Goal: Task Accomplishment & Management: Manage account settings

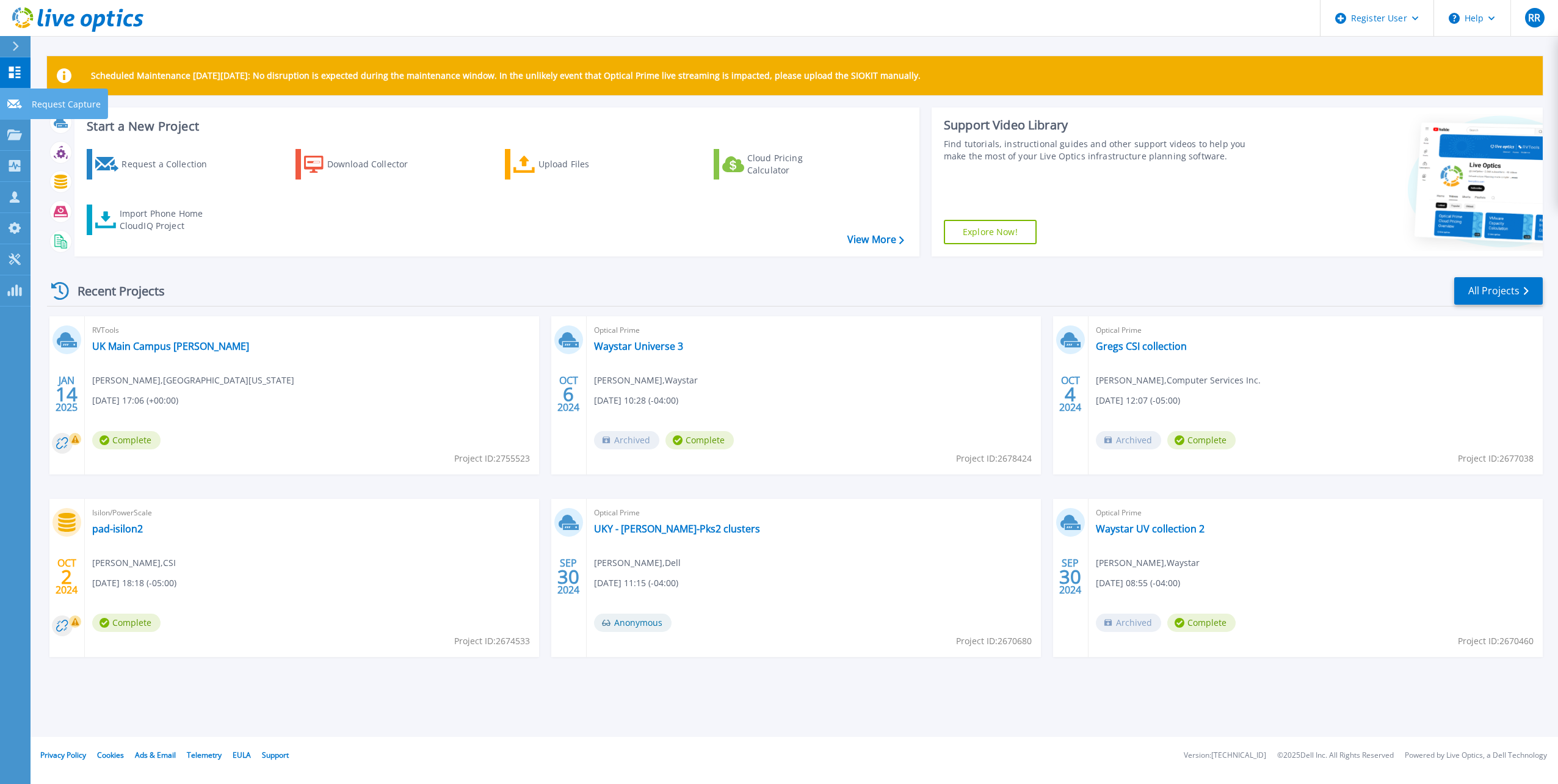
click at [12, 101] on icon at bounding box center [14, 104] width 15 height 10
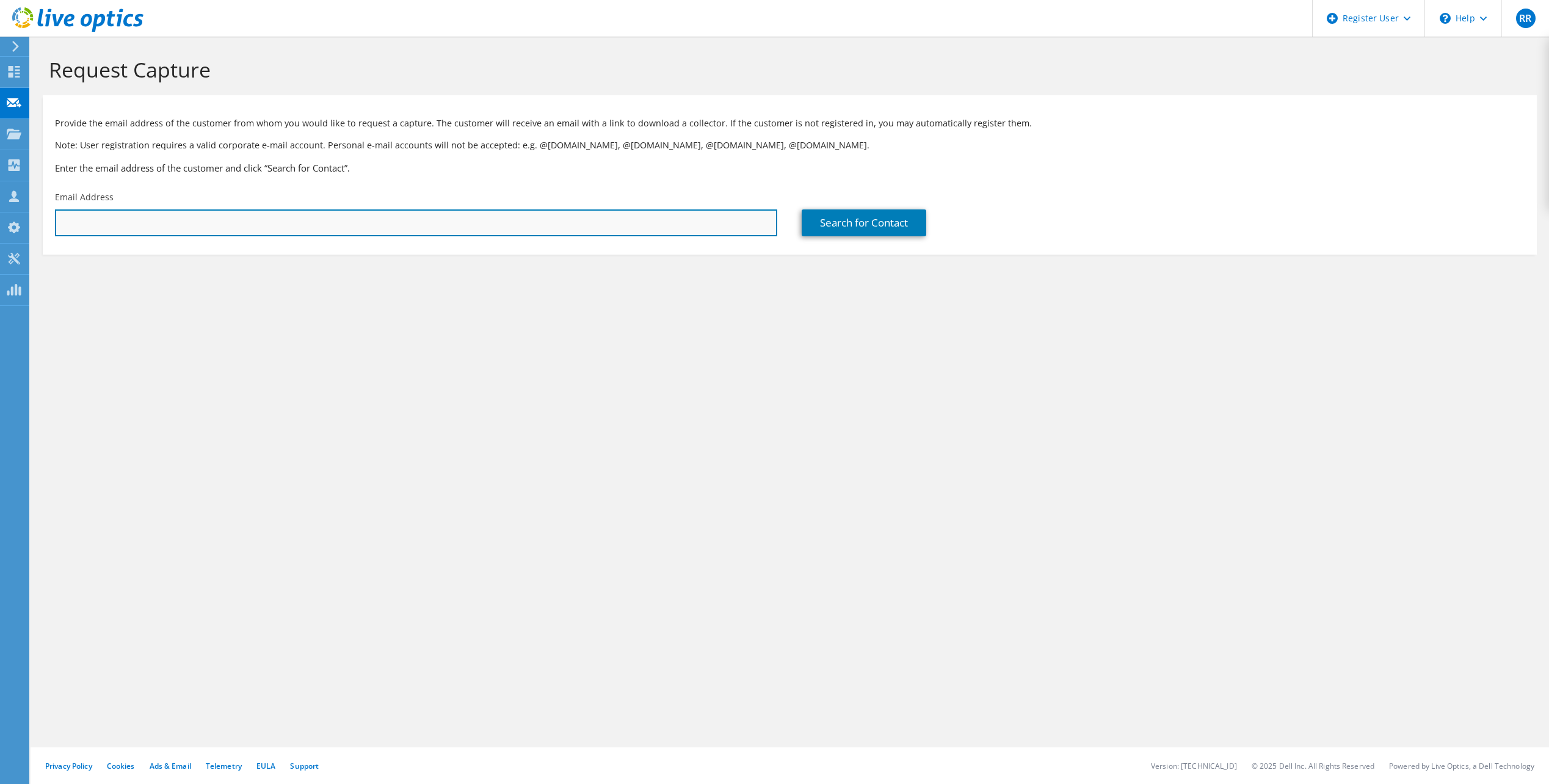
click at [156, 226] on input "text" at bounding box center [416, 222] width 722 height 27
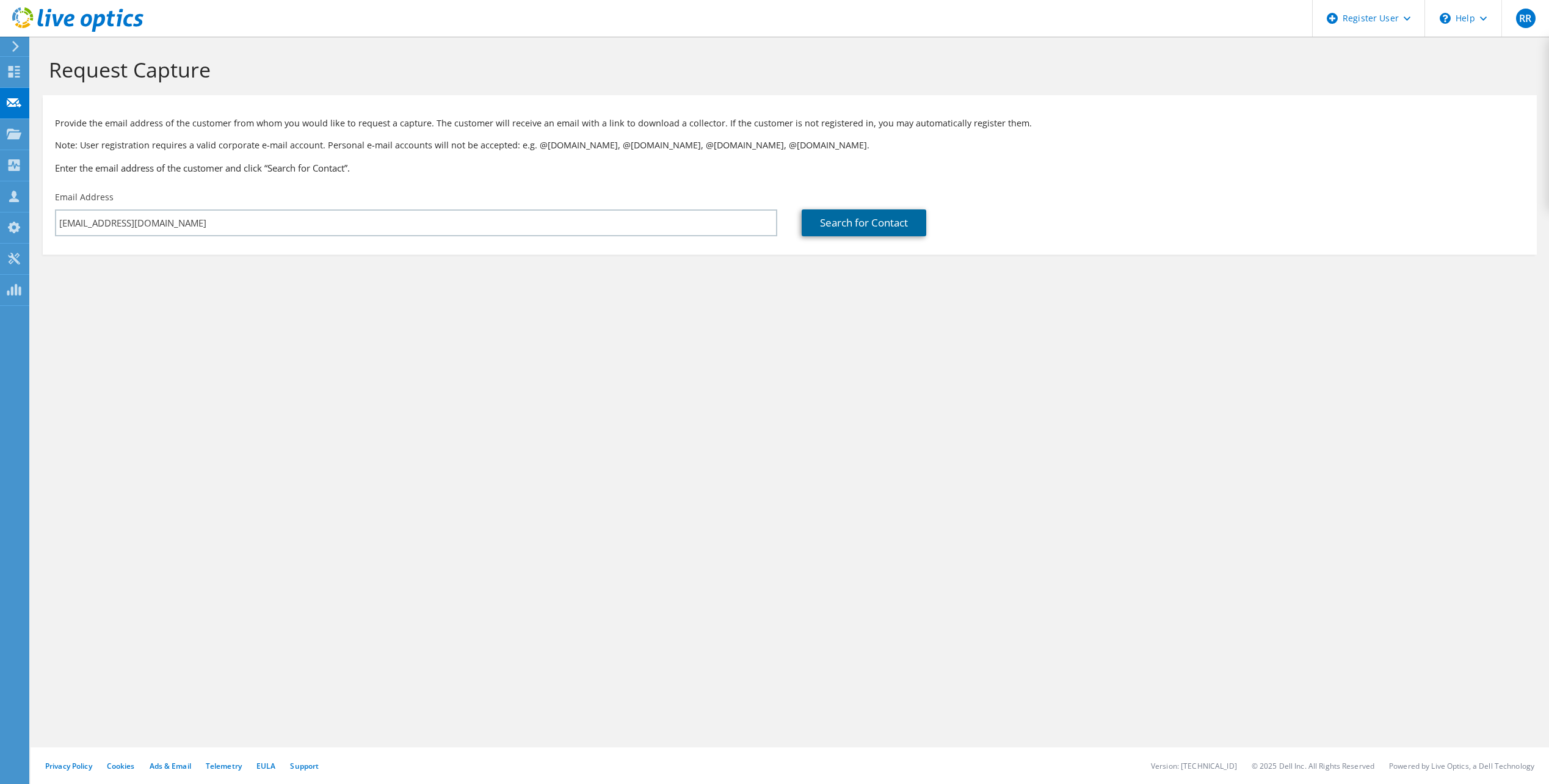
click at [880, 220] on link "Search for Contact" at bounding box center [864, 222] width 124 height 27
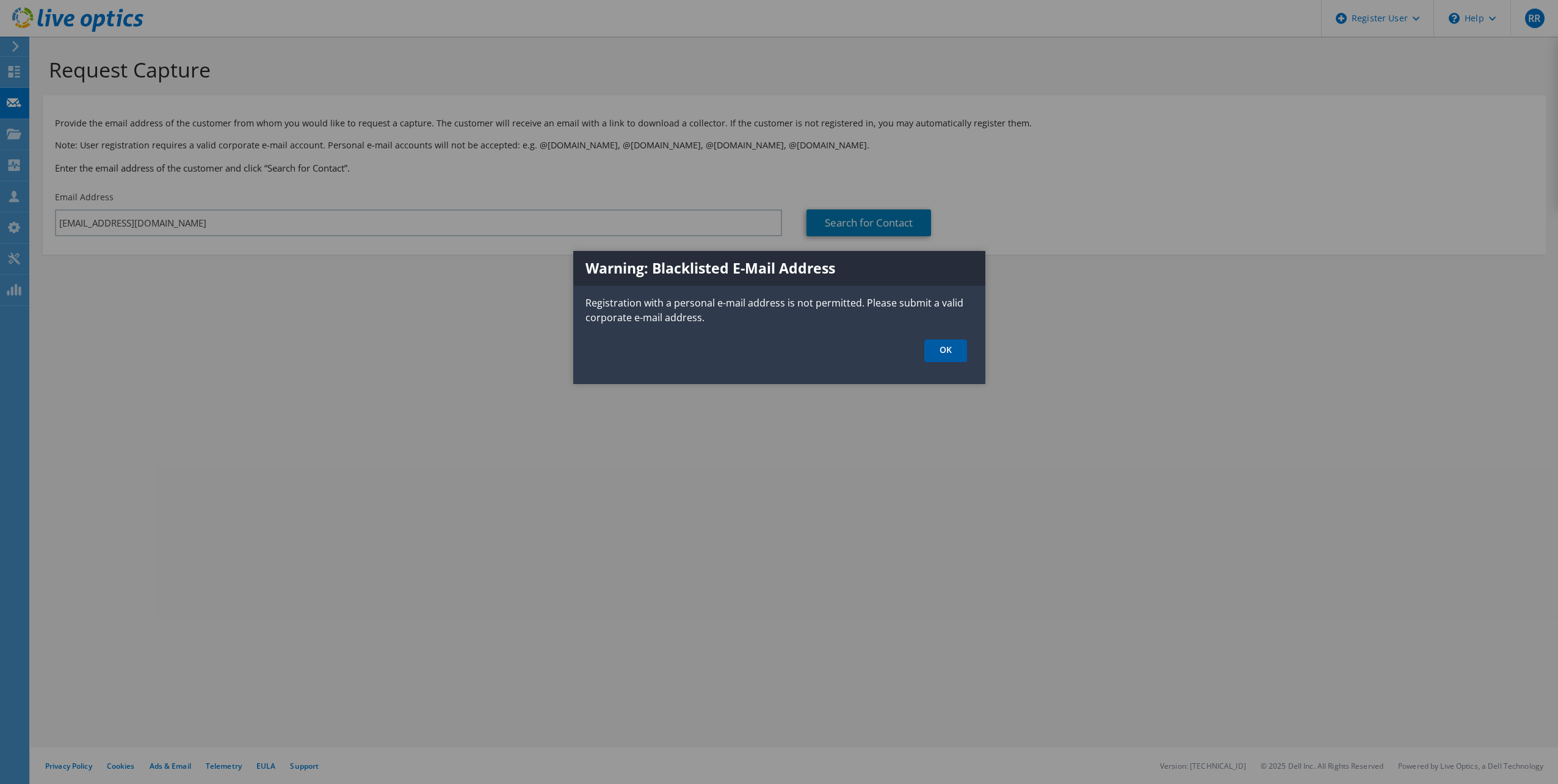
click at [942, 346] on link "OK" at bounding box center [945, 351] width 42 height 22
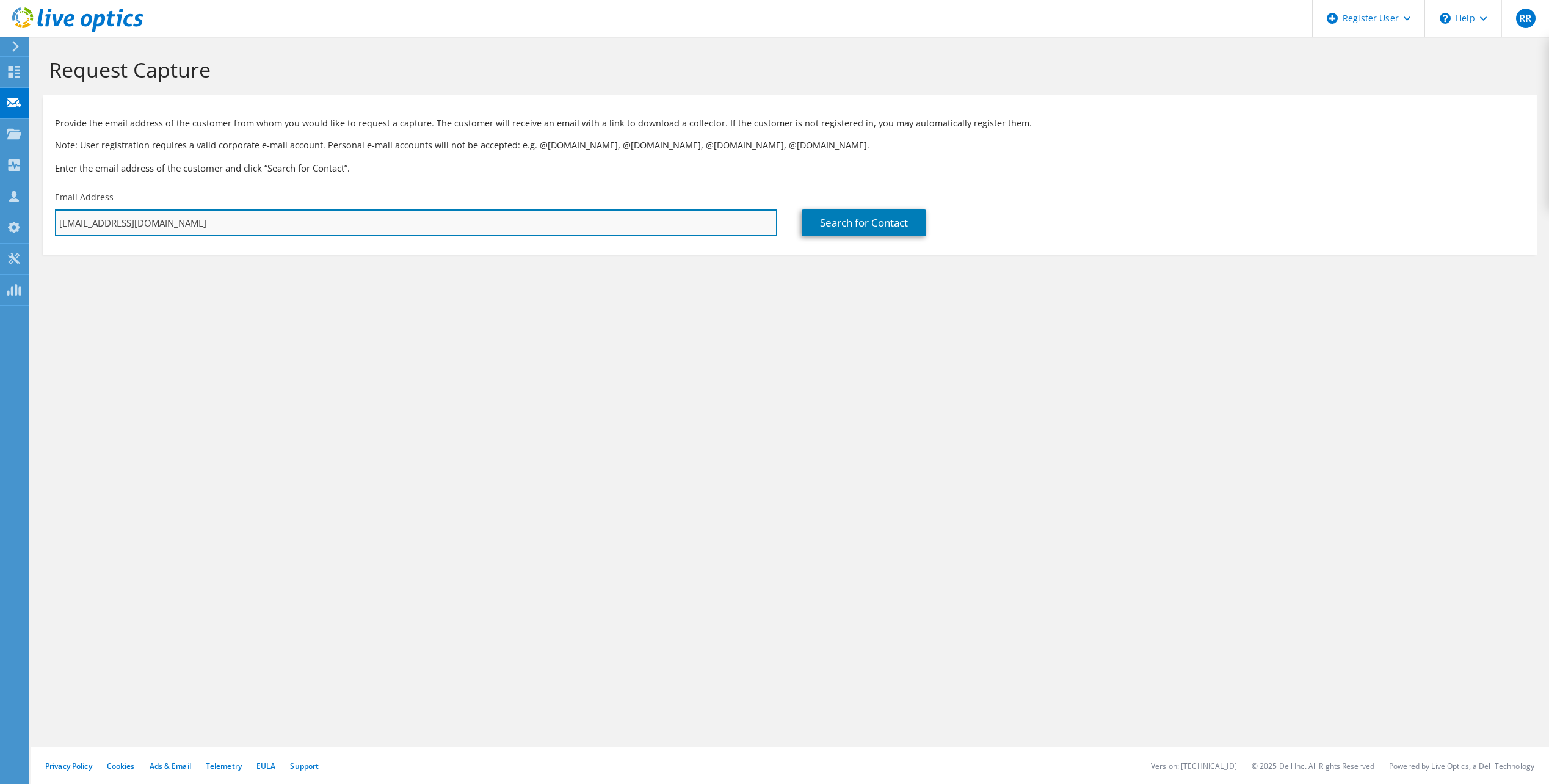
click at [252, 222] on input "robertjray@gmail.com" at bounding box center [416, 222] width 722 height 27
drag, startPoint x: 252, startPoint y: 222, endPoint x: -3, endPoint y: 204, distance: 255.6
click at [0, 204] on html "RR Dell User Robert Ray Robert.Ray@dell.com Dell My Profile Log Out \n Help Exp…" at bounding box center [774, 392] width 1549 height 784
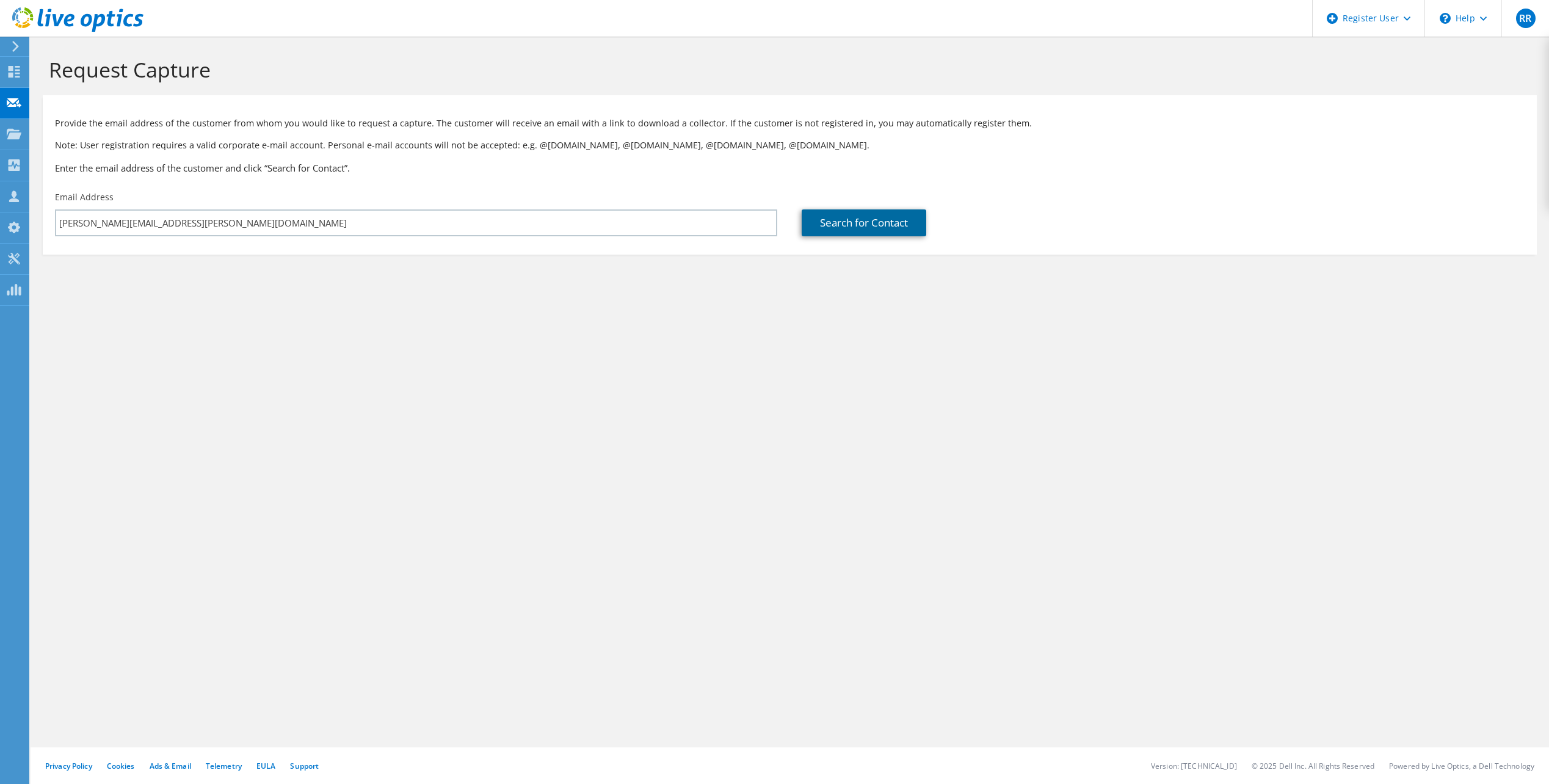
click at [856, 233] on link "Search for Contact" at bounding box center [864, 222] width 124 height 27
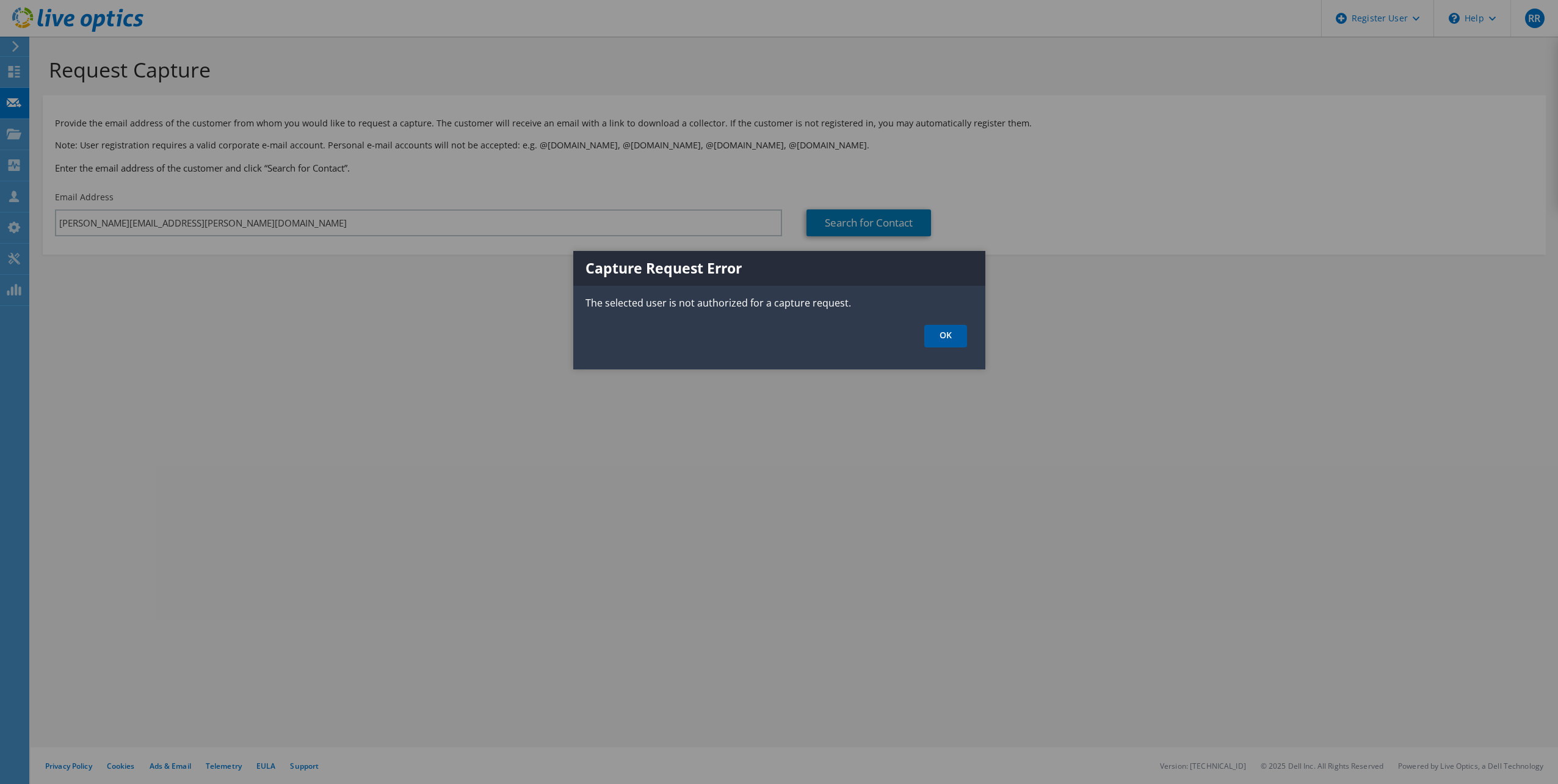
click at [939, 341] on link "OK" at bounding box center [945, 336] width 42 height 22
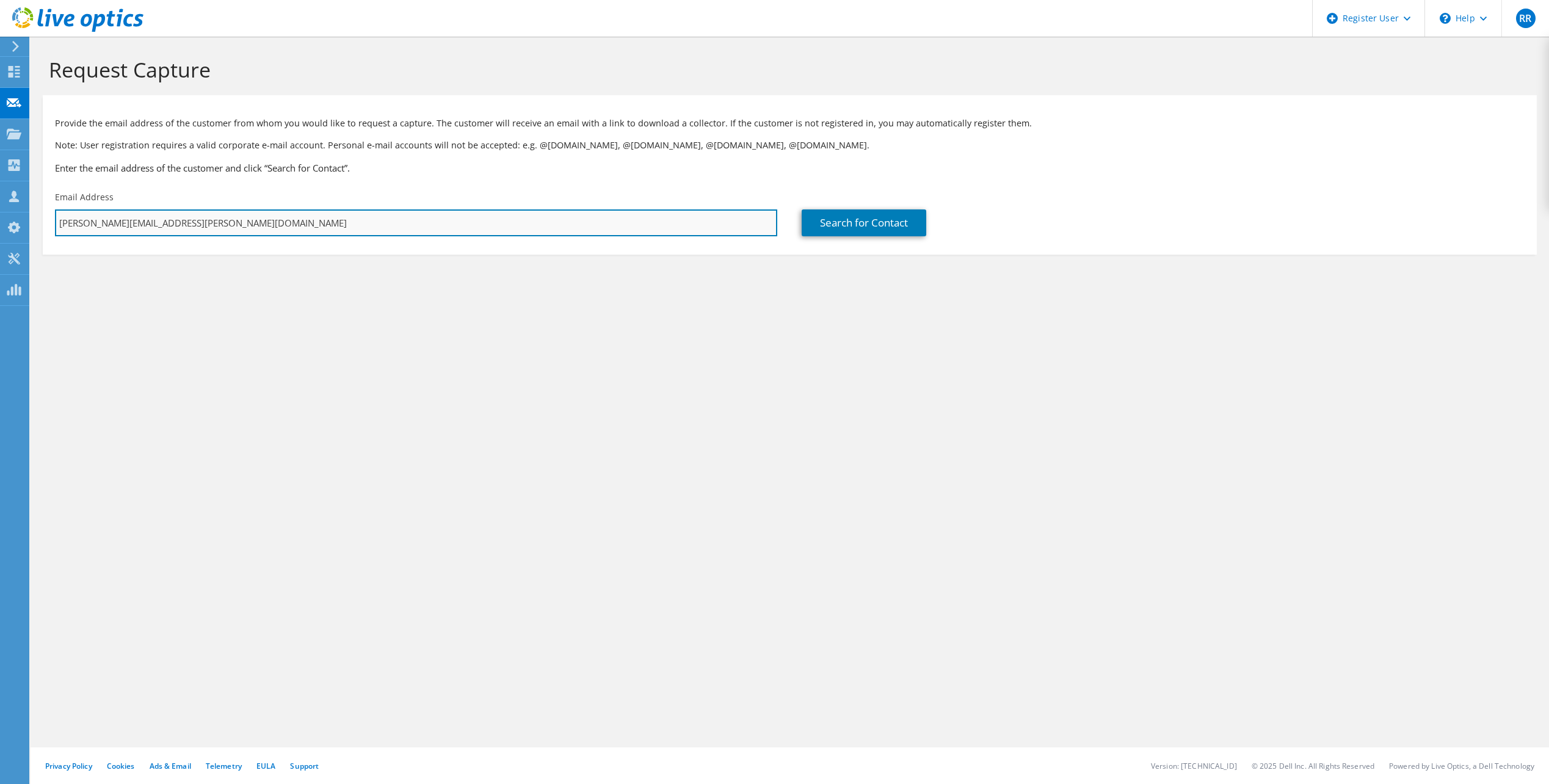
click at [154, 227] on input "robert.ray@dell.com" at bounding box center [416, 222] width 722 height 27
drag, startPoint x: 164, startPoint y: 225, endPoint x: -3, endPoint y: 194, distance: 169.9
click at [0, 194] on html "RR Dell User Robert Ray Robert.Ray@dell.com Dell My Profile Log Out \n Help Exp…" at bounding box center [774, 392] width 1549 height 784
type input "rhyat1@uky.edu"
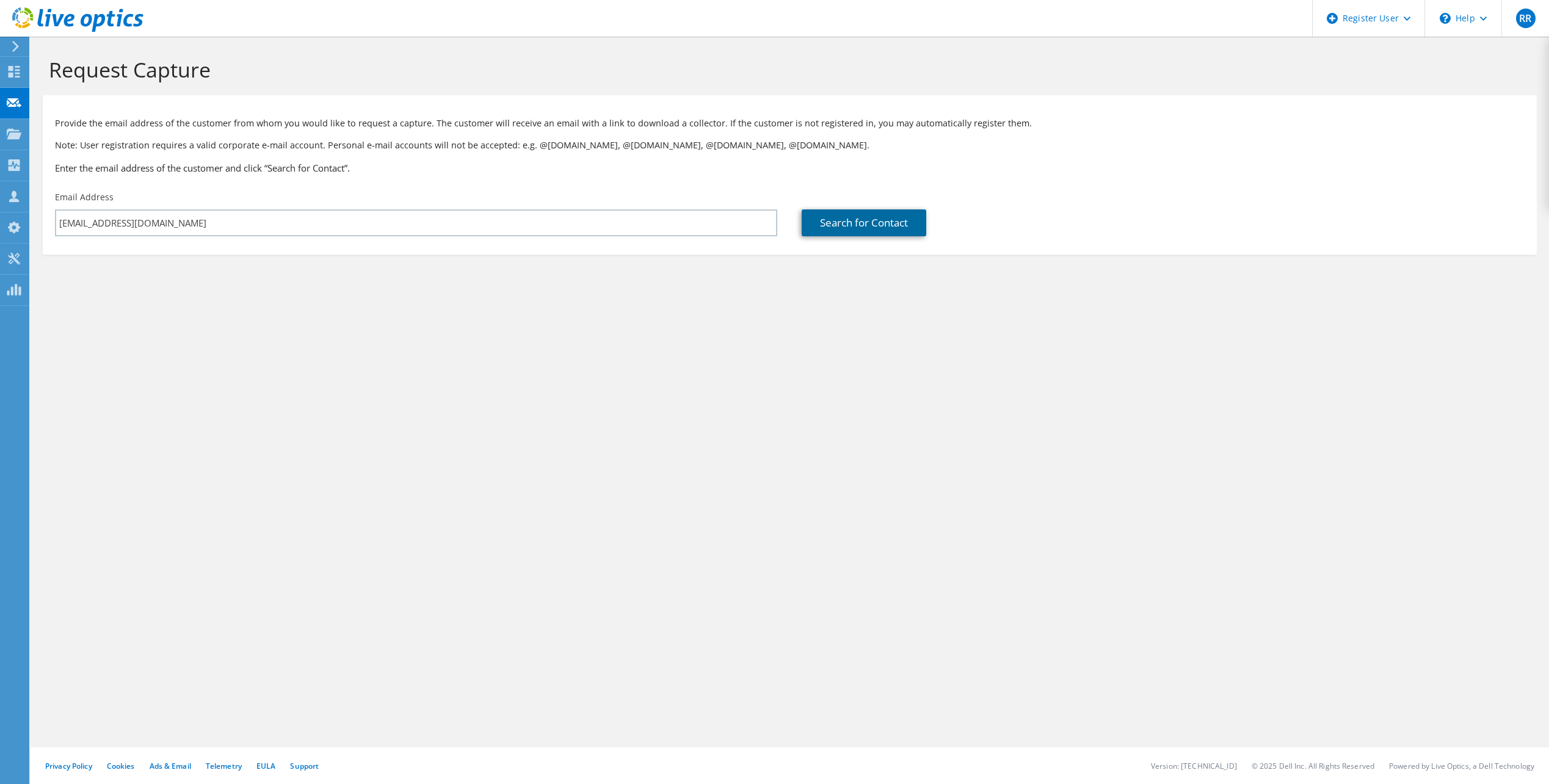
click at [903, 228] on link "Search for Contact" at bounding box center [864, 222] width 124 height 27
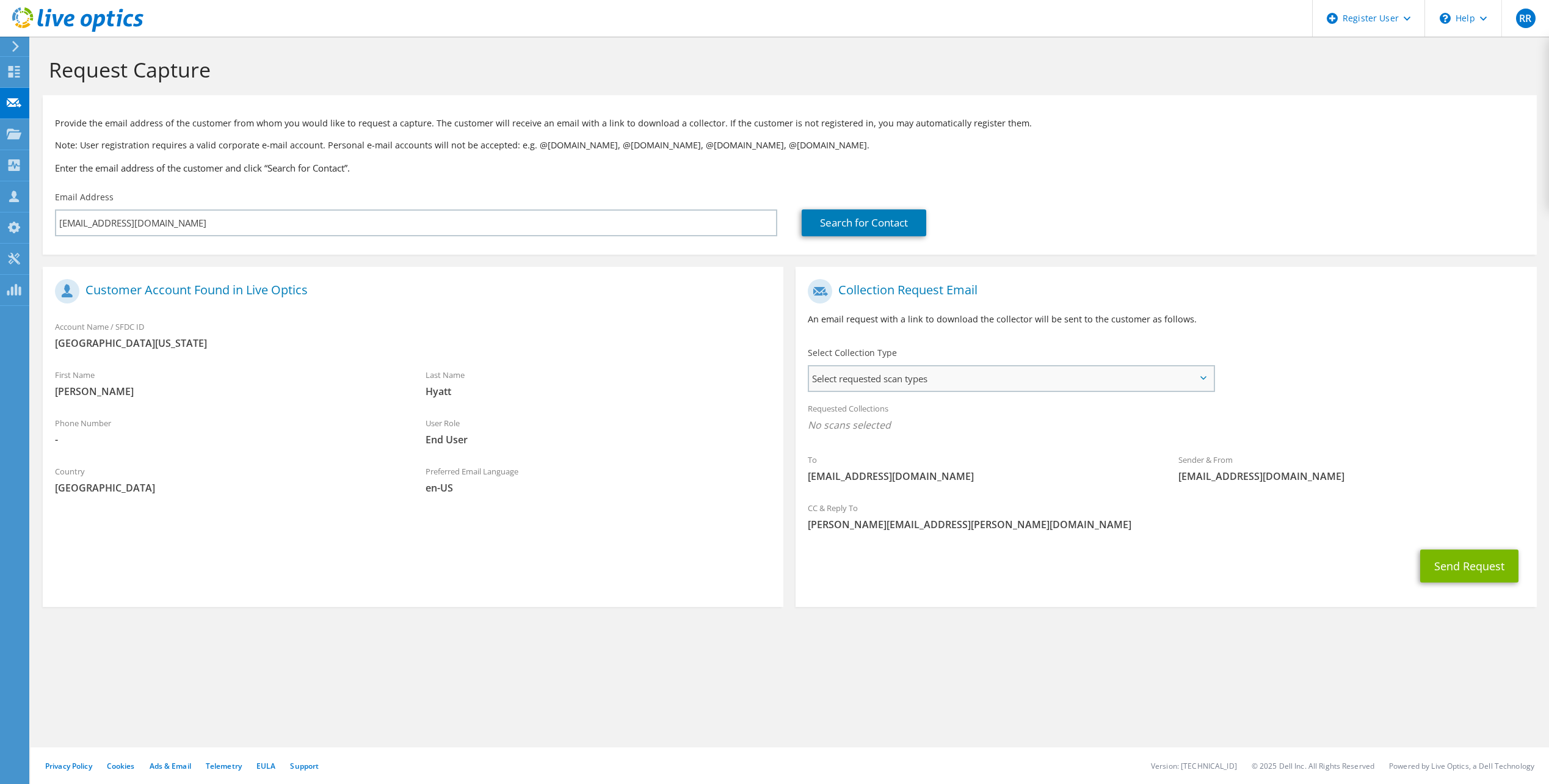
click at [888, 387] on span "Select requested scan types" at bounding box center [1010, 379] width 404 height 24
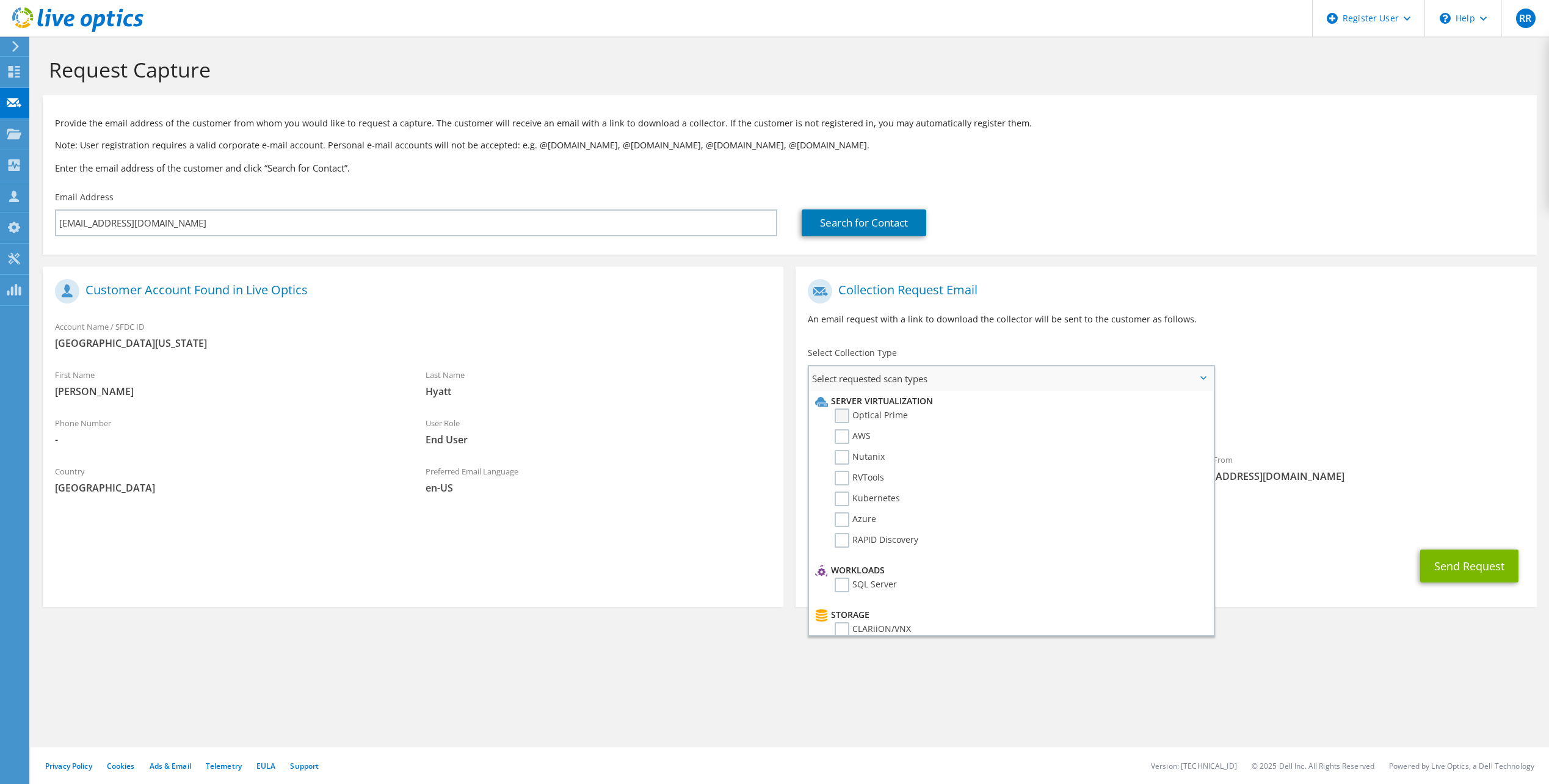
click at [840, 412] on label "Optical Prime" at bounding box center [870, 415] width 73 height 15
click at [0, 0] on input "Optical Prime" at bounding box center [0, 0] width 0 height 0
click at [1443, 313] on p "An email request with a link to download the collector will be sent to the cust…" at bounding box center [1165, 320] width 716 height 14
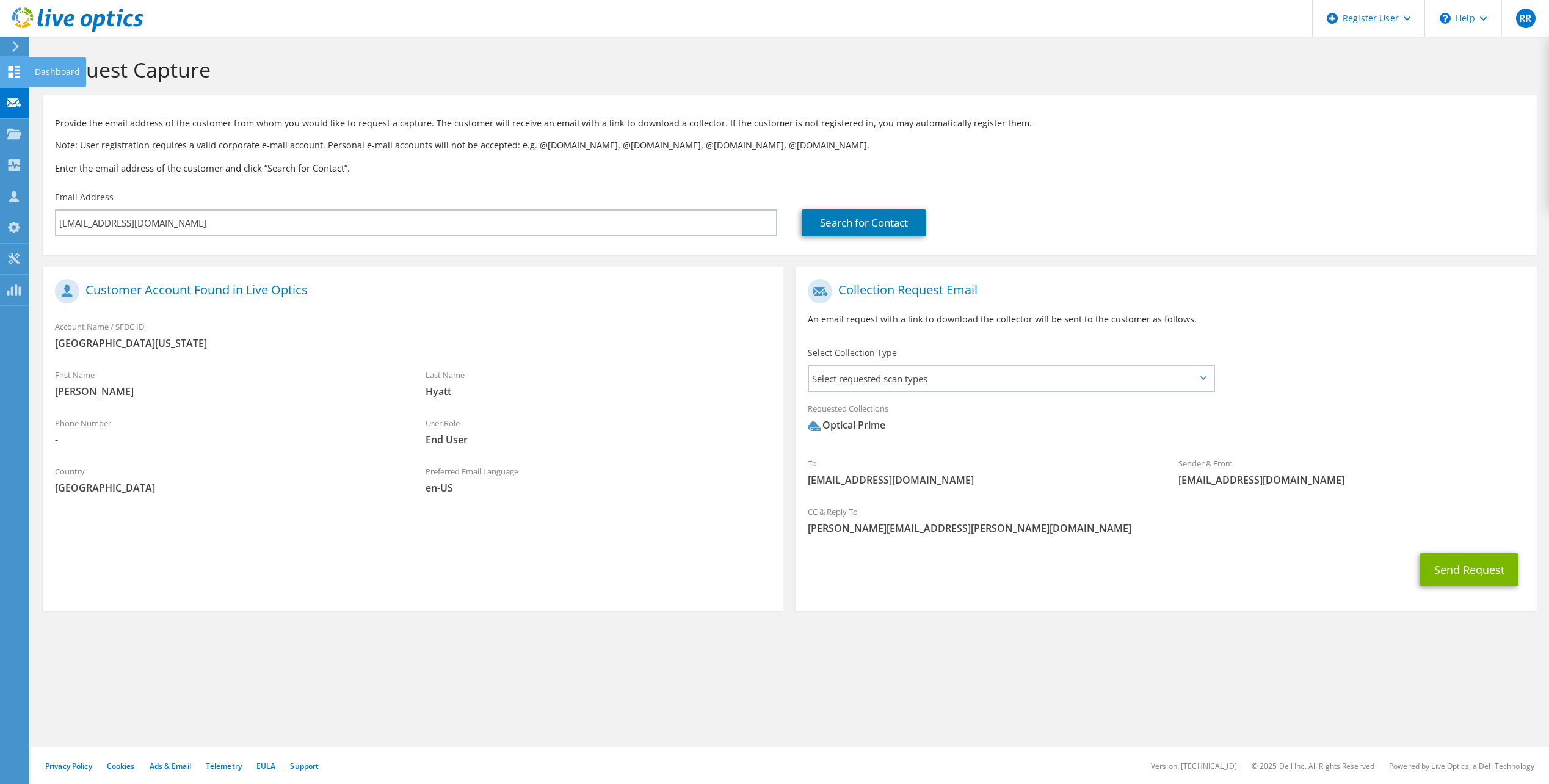
click at [17, 68] on icon at bounding box center [14, 71] width 15 height 11
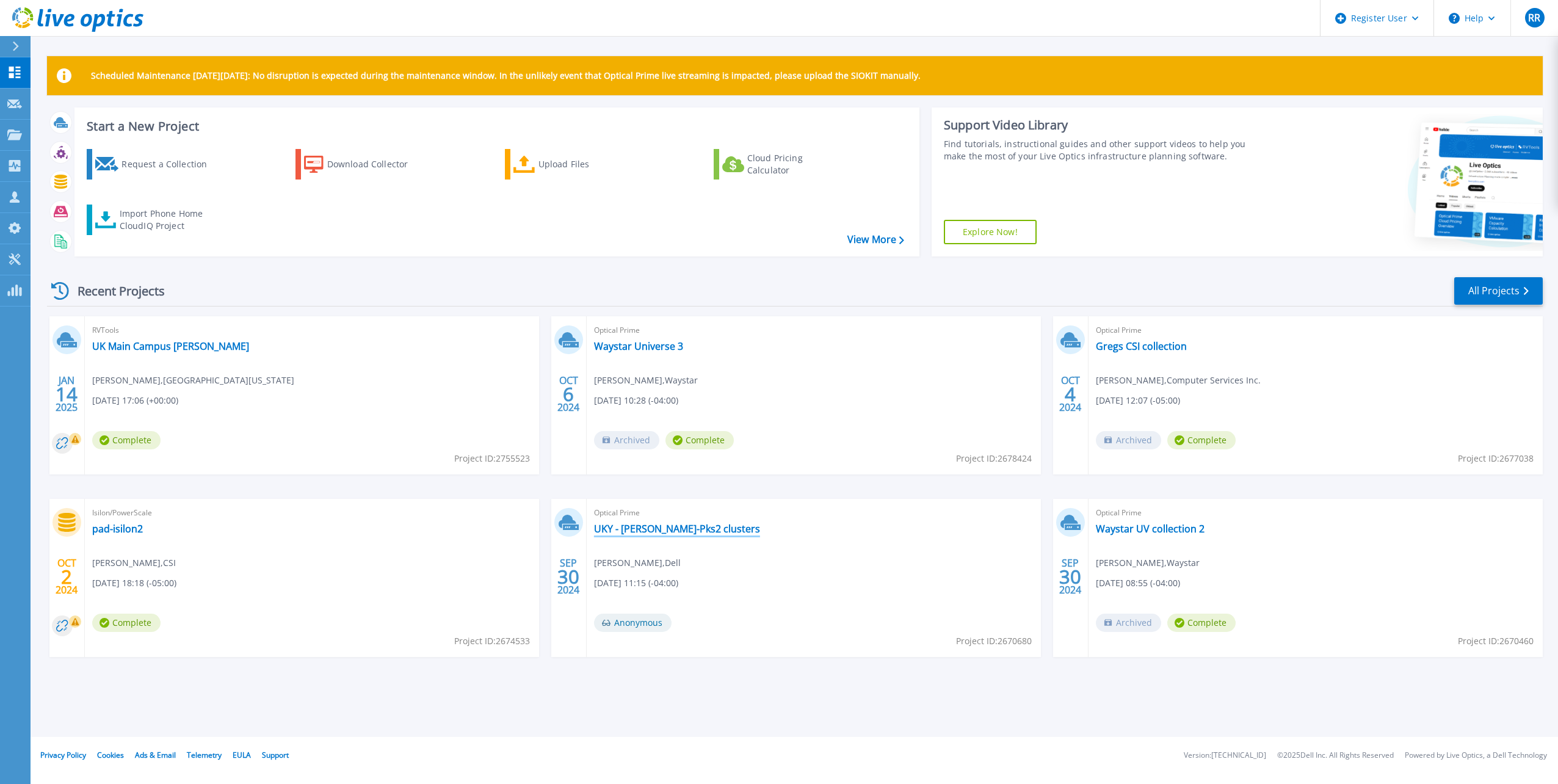
click at [658, 529] on link "UKY - McVey-Pks2 clusters" at bounding box center [677, 528] width 166 height 12
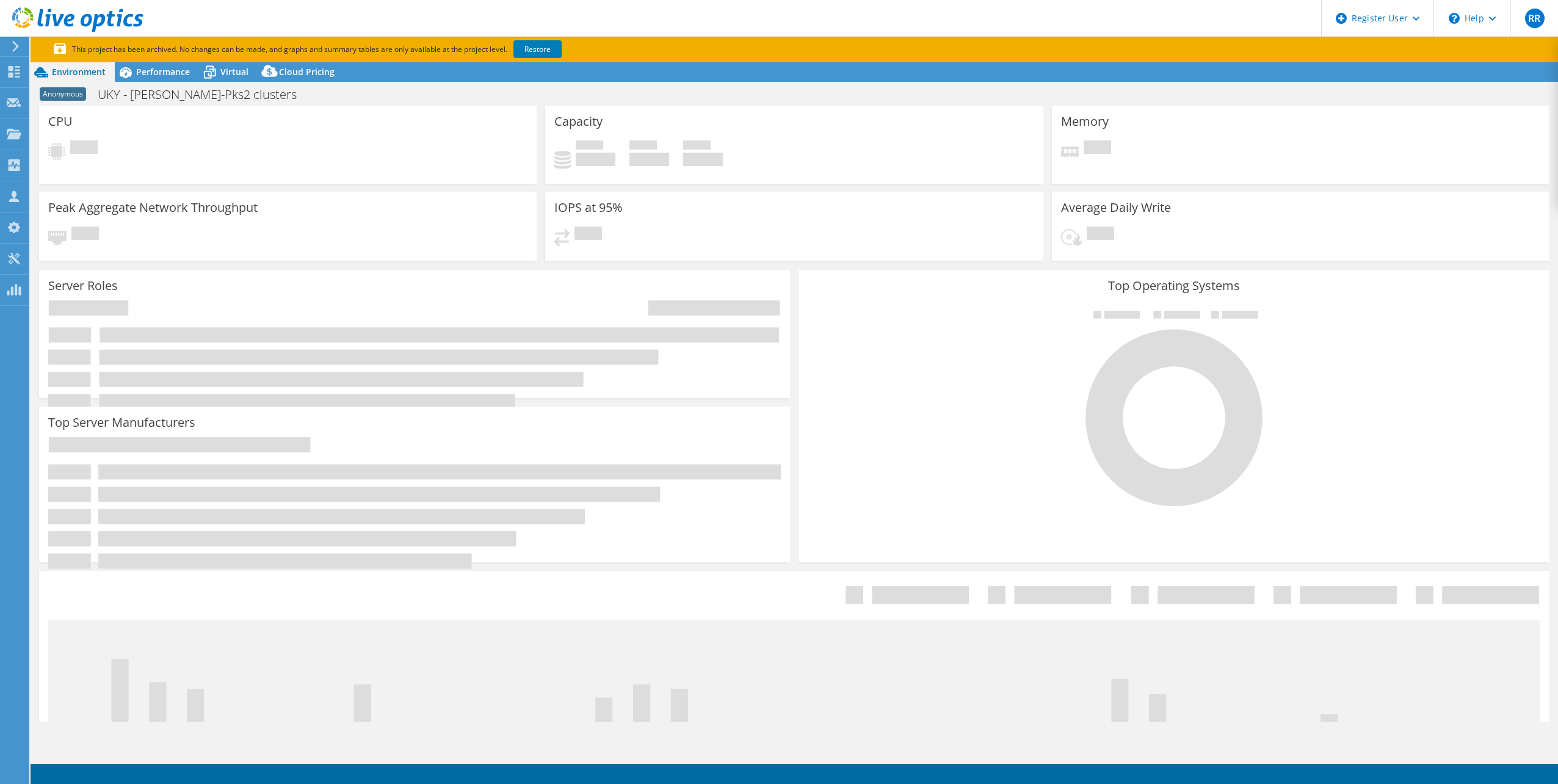
select select "USD"
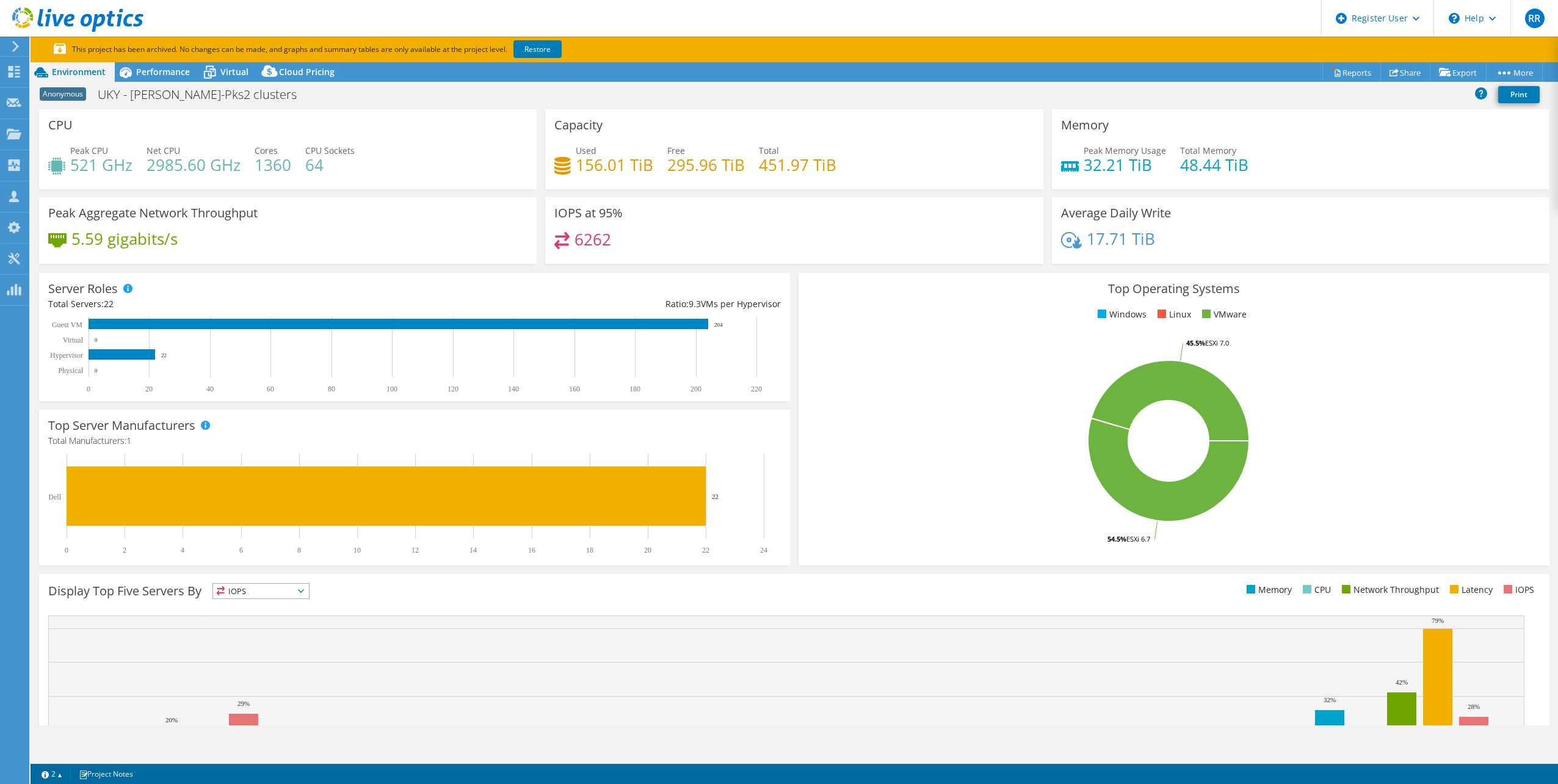
click at [516, 37] on section "This project has been archived. No changes can be made, and graphs and summary …" at bounding box center [794, 49] width 1528 height 26
click at [527, 42] on link "Restore" at bounding box center [538, 49] width 48 height 17
click at [1473, 124] on link "Publish Options" at bounding box center [1487, 120] width 116 height 26
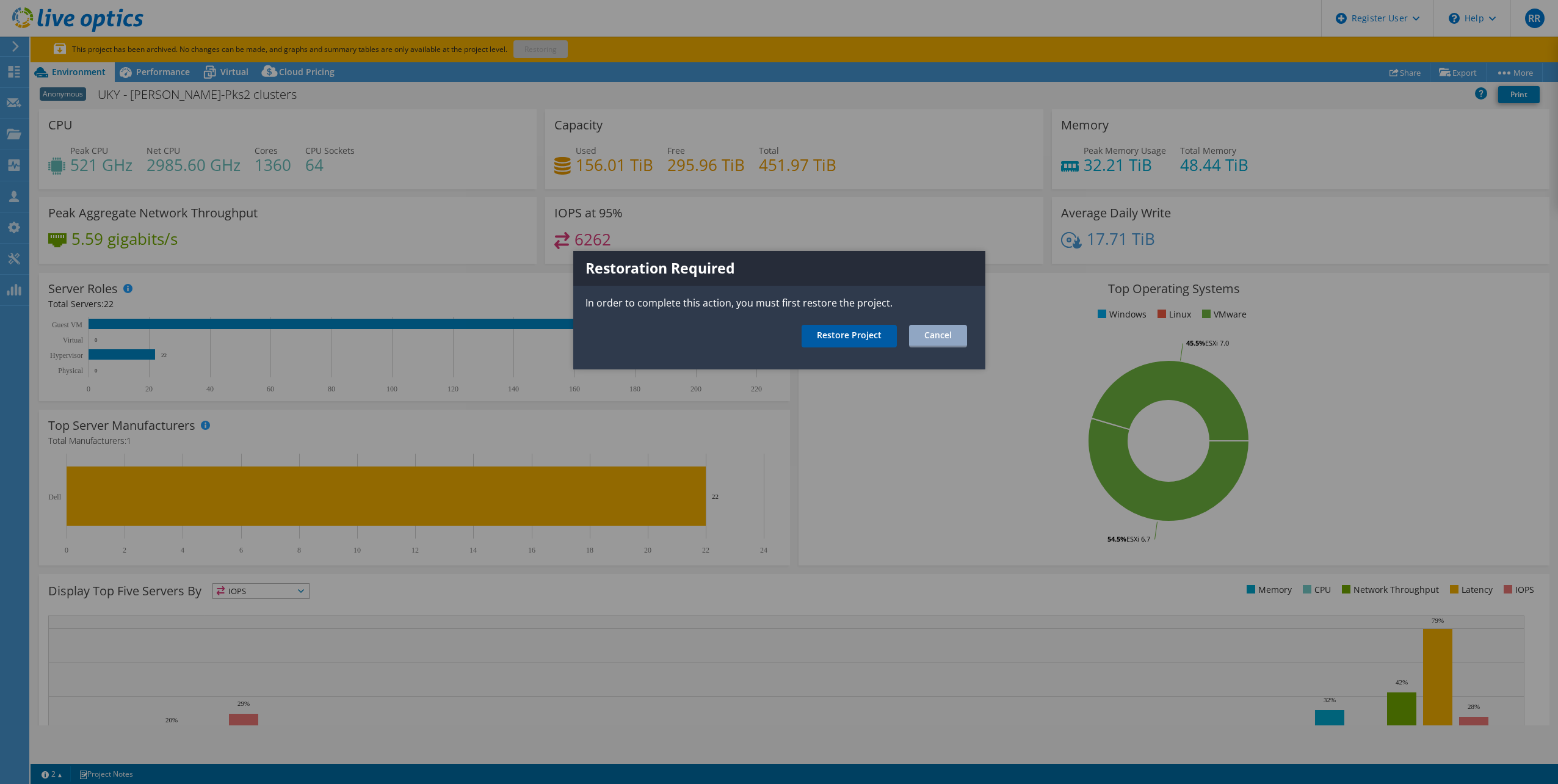
click at [859, 335] on link "Restore Project" at bounding box center [849, 336] width 95 height 22
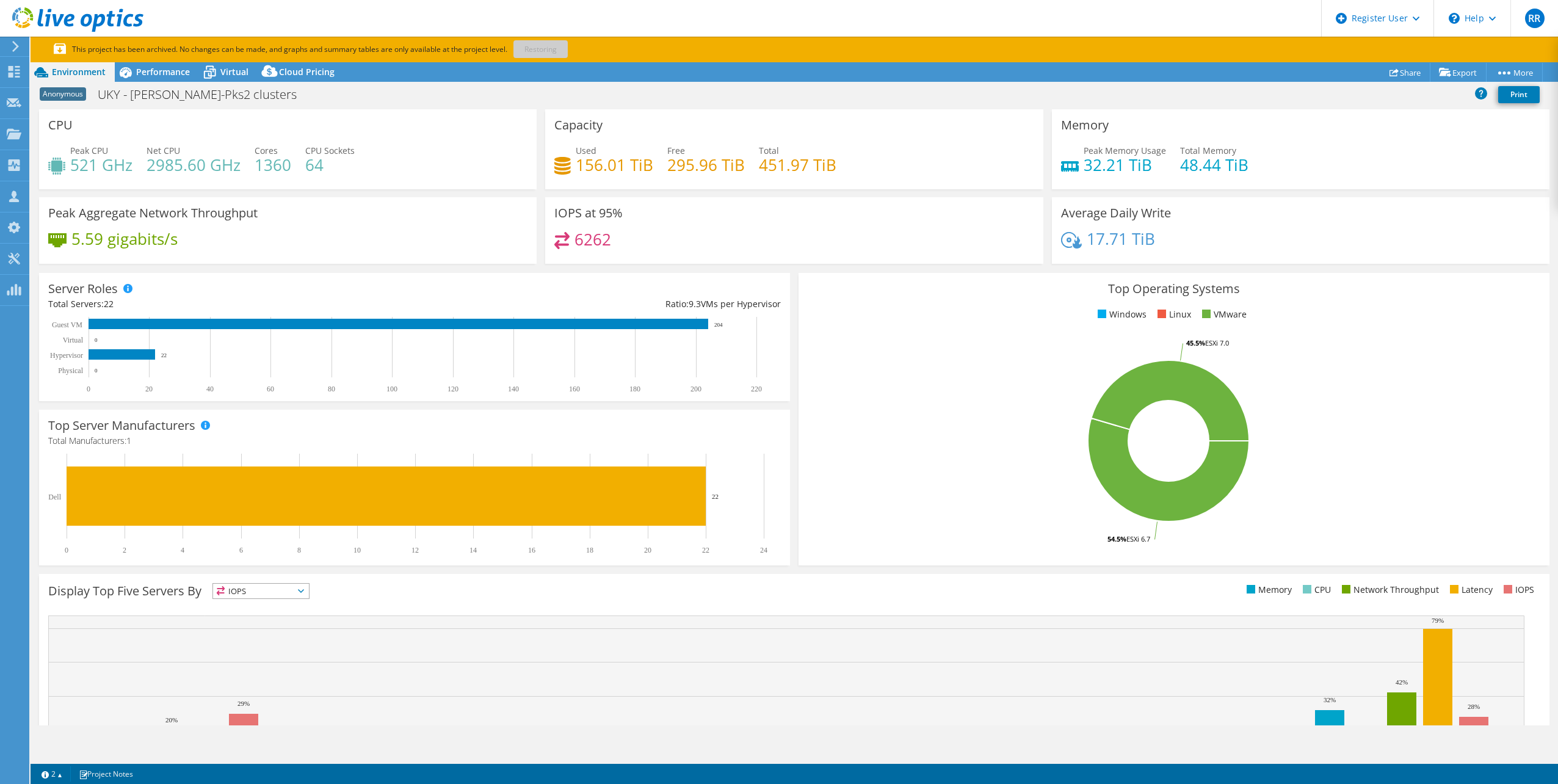
click at [84, 49] on p "This project has been archived. No changes can be made, and graphs and summary …" at bounding box center [353, 49] width 598 height 14
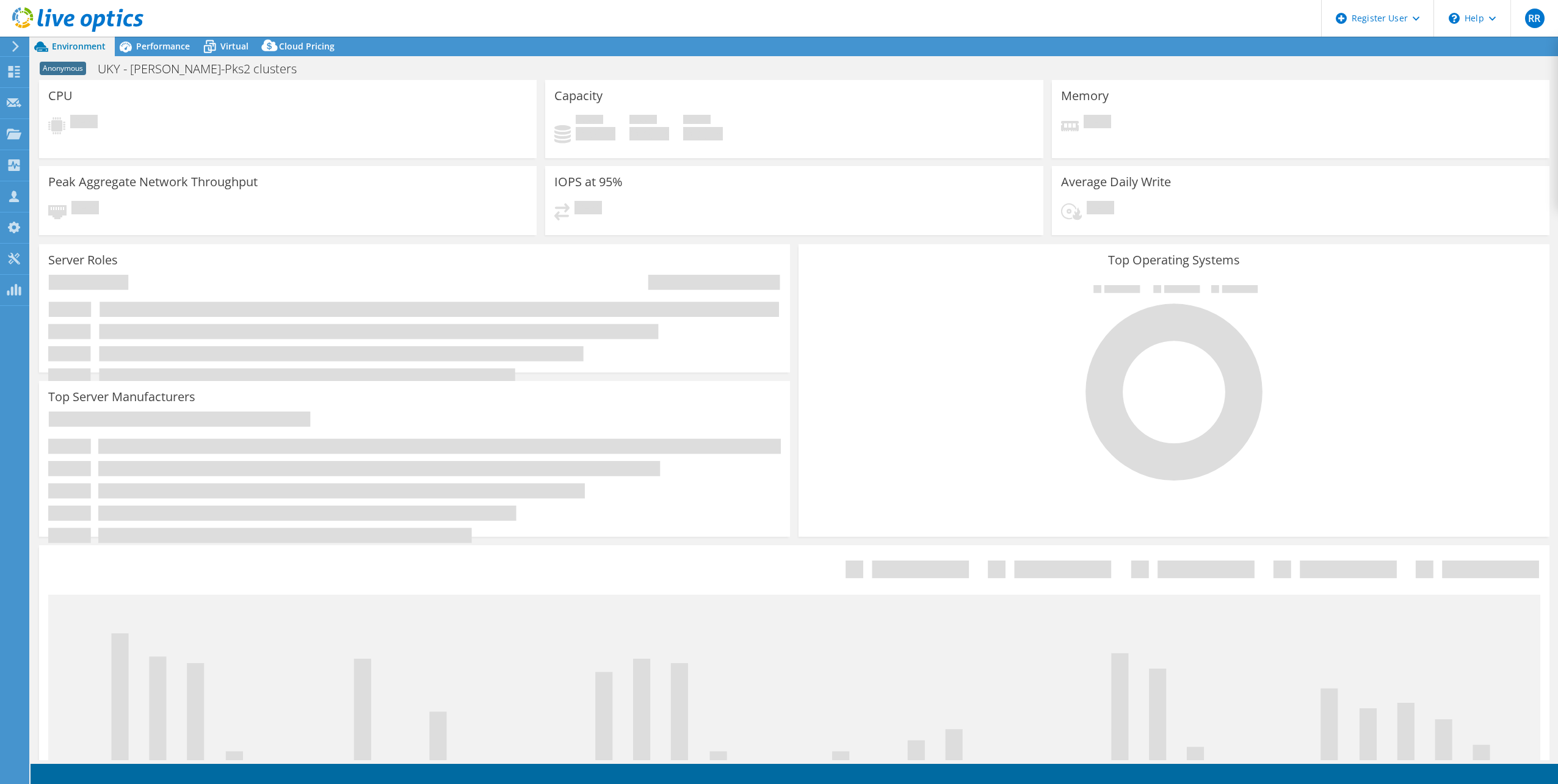
select select "USD"
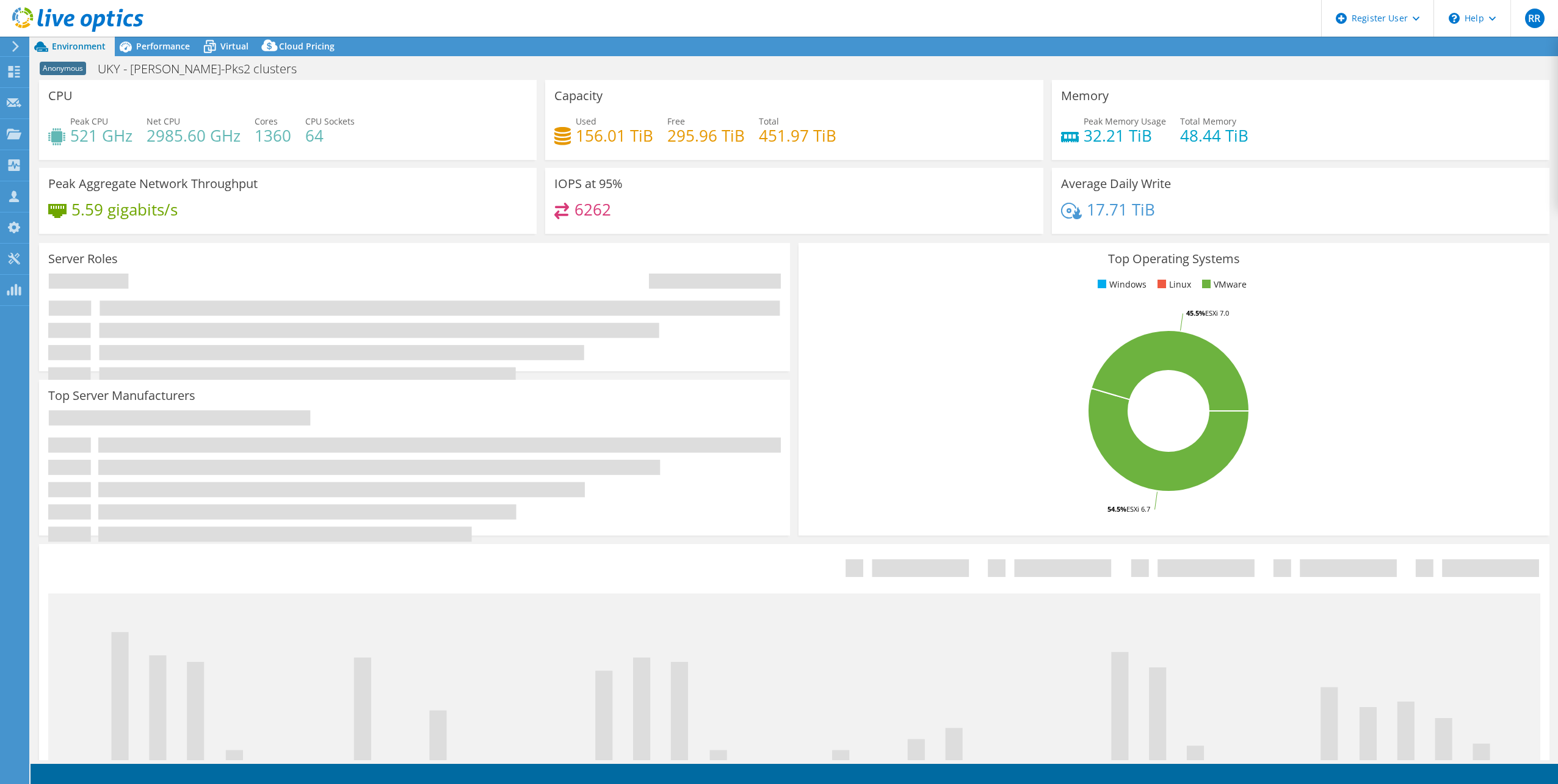
click at [460, 490] on div "Top Server Manufacturers Manufacturers are shown for physical servers and hyper…" at bounding box center [414, 457] width 751 height 156
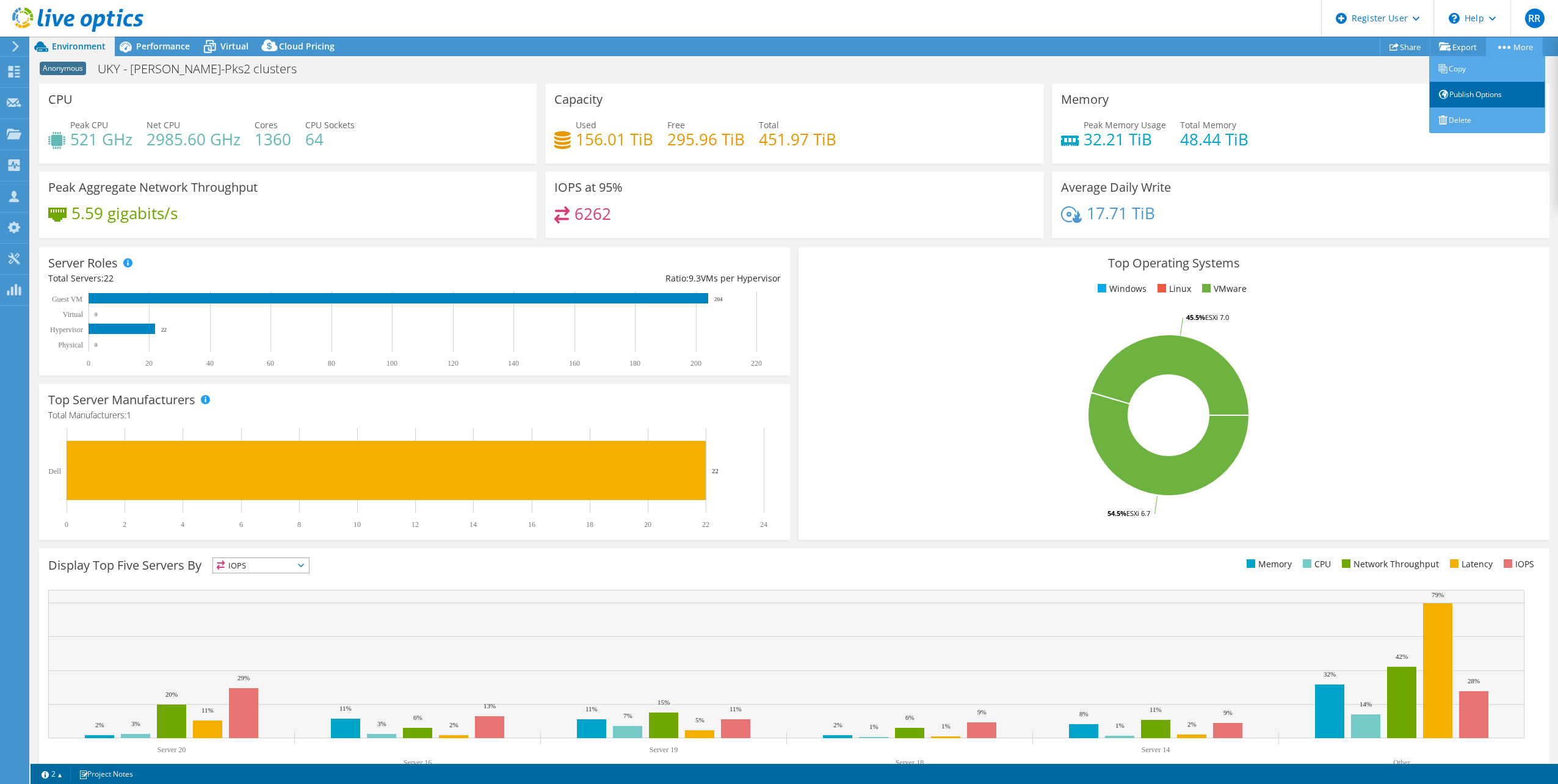
click at [1485, 99] on link "Publish Options" at bounding box center [1487, 95] width 116 height 26
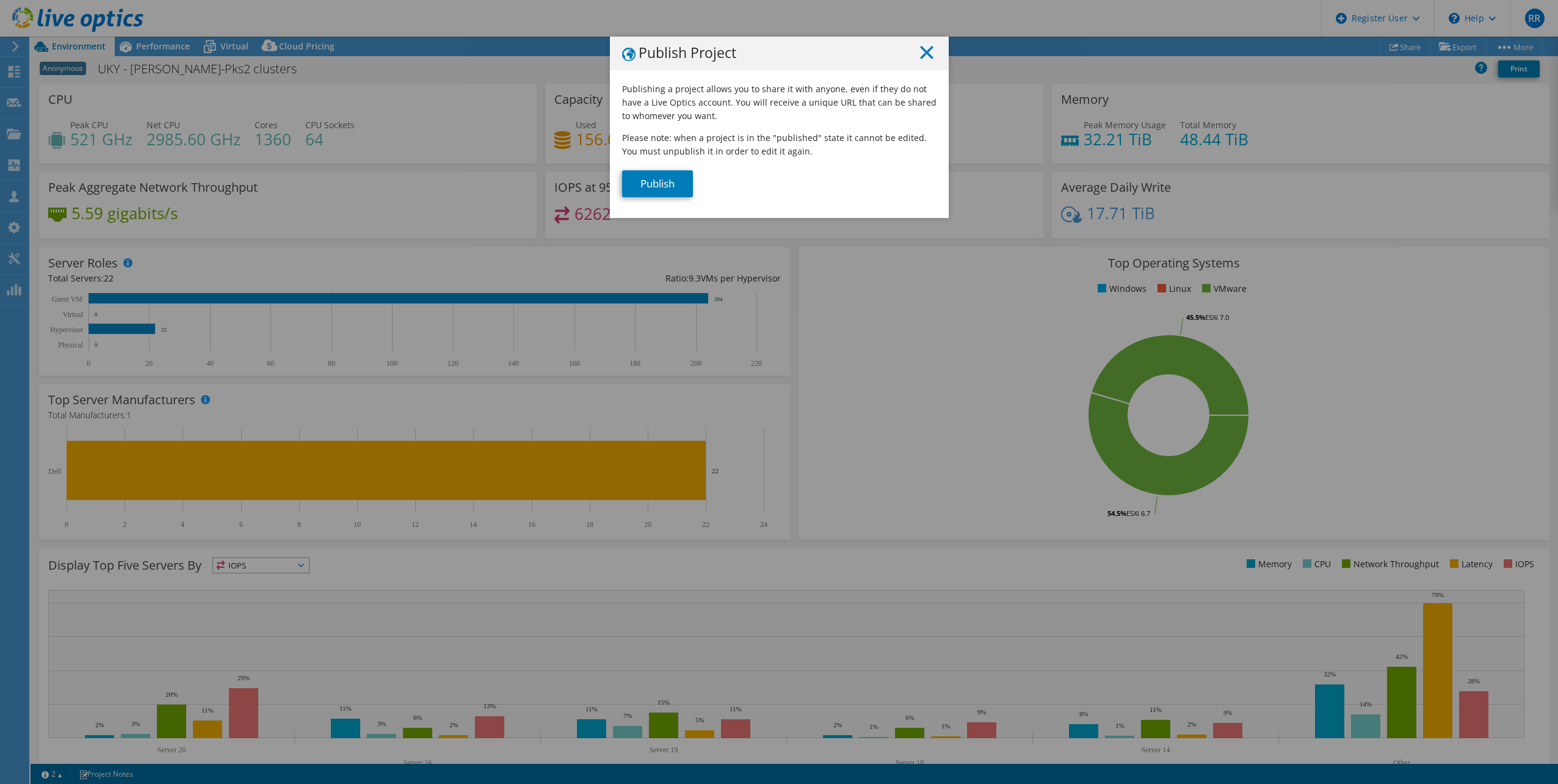
click at [922, 55] on icon at bounding box center [927, 53] width 14 height 14
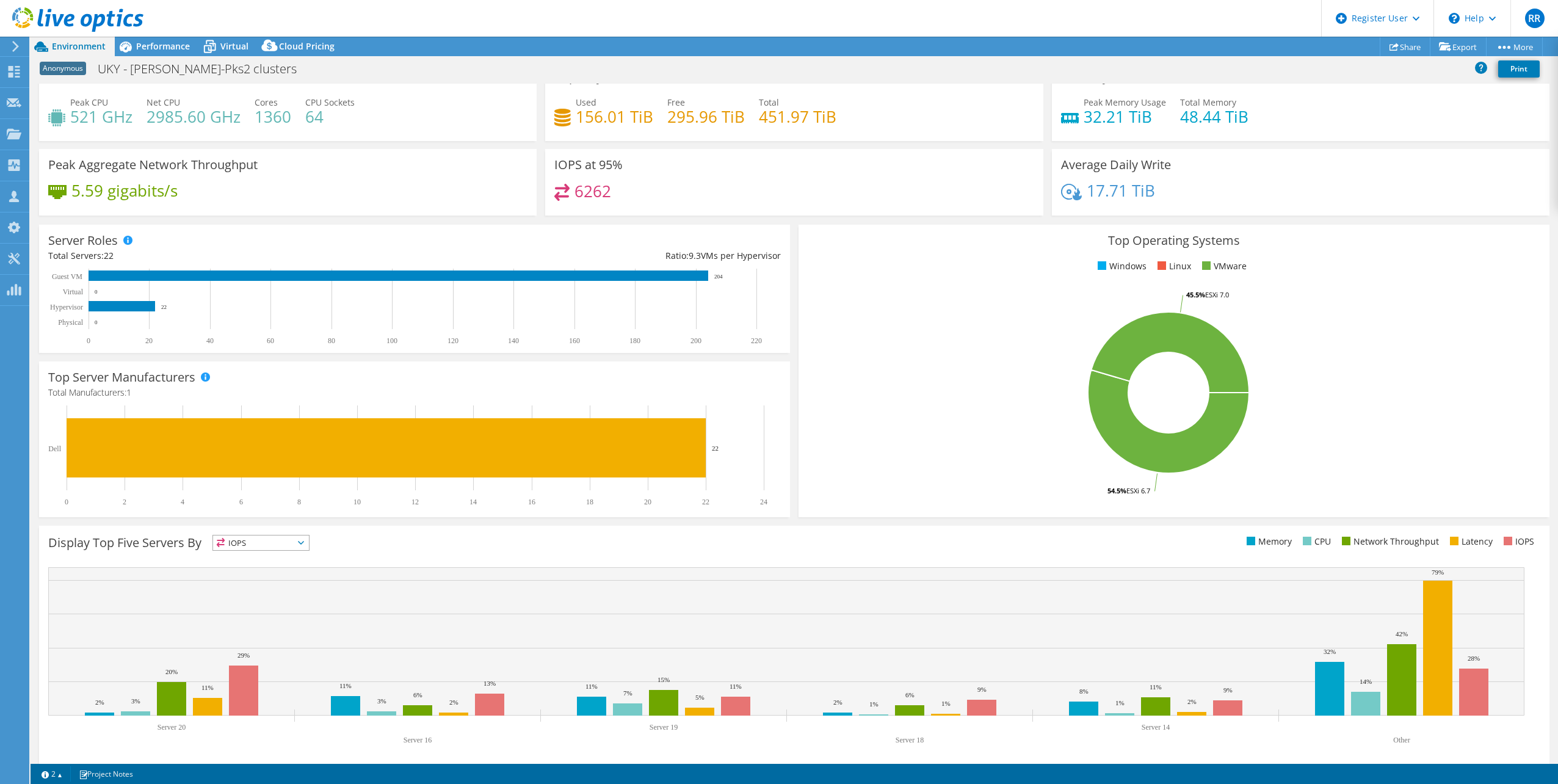
scroll to position [31, 0]
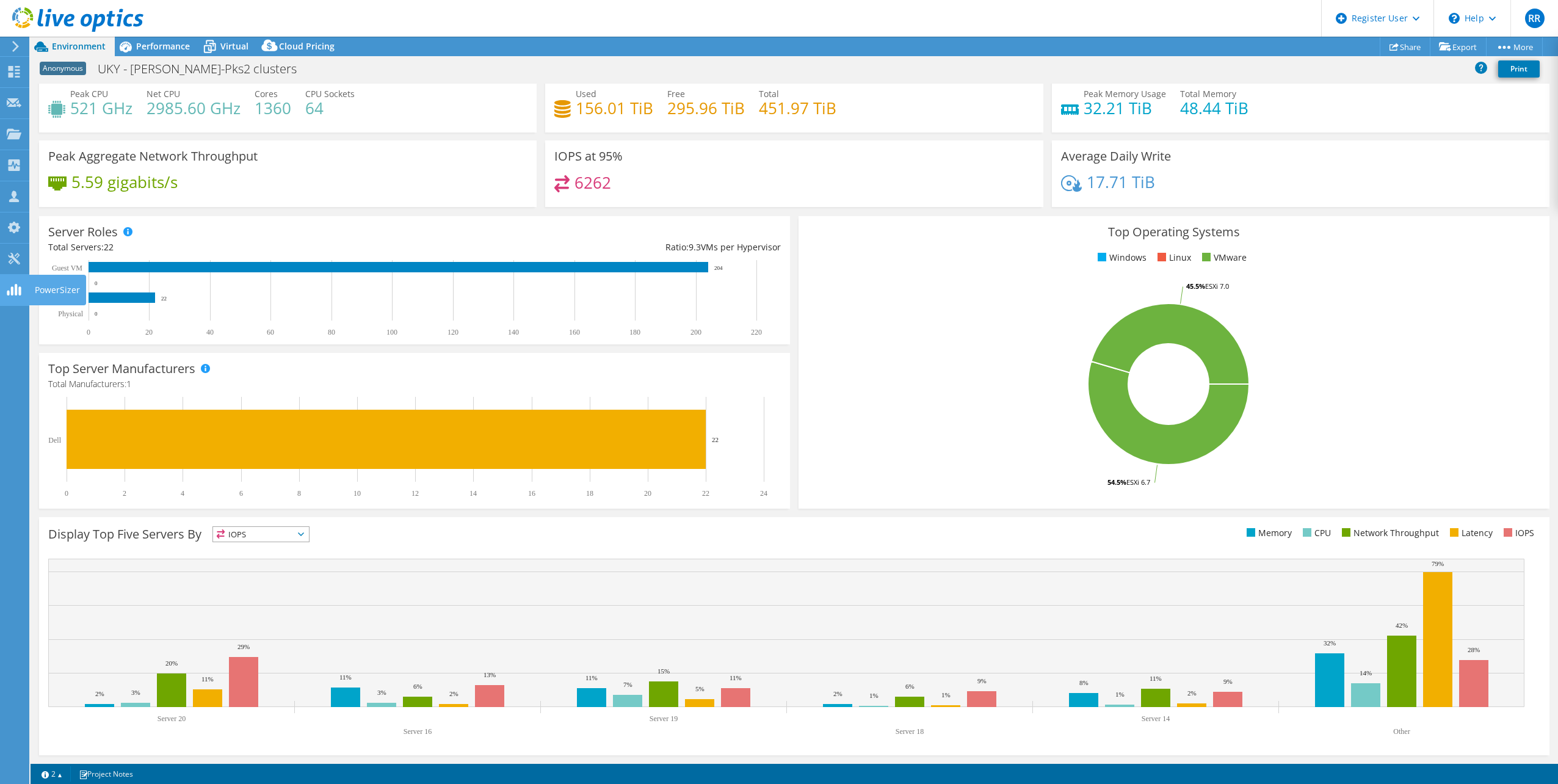
click at [11, 292] on use at bounding box center [14, 289] width 14 height 11
click at [168, 45] on span "Performance" at bounding box center [163, 46] width 54 height 11
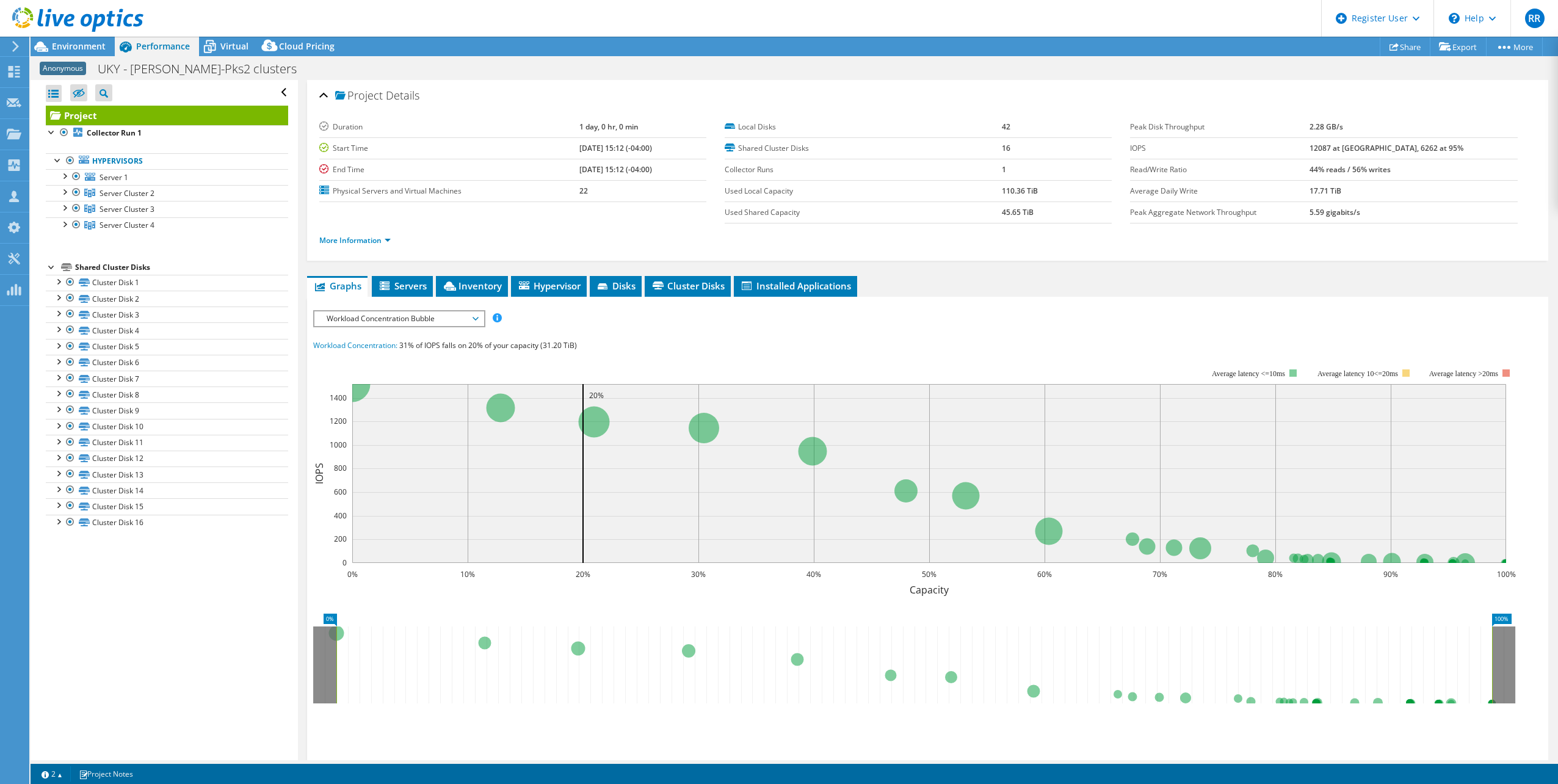
scroll to position [0, 0]
click at [230, 45] on span "Virtual" at bounding box center [234, 46] width 28 height 11
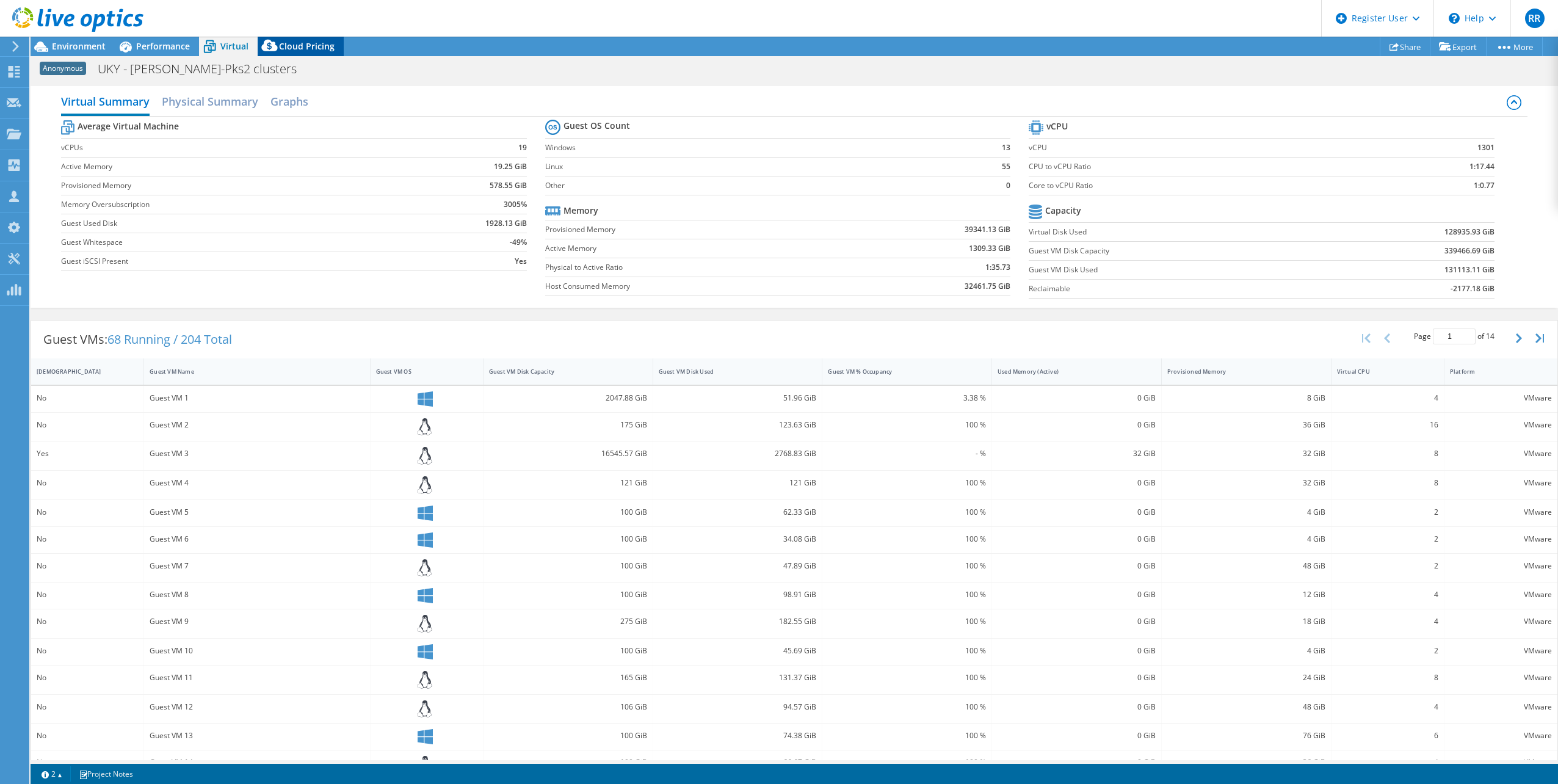
click at [311, 48] on span "Cloud Pricing" at bounding box center [307, 46] width 55 height 11
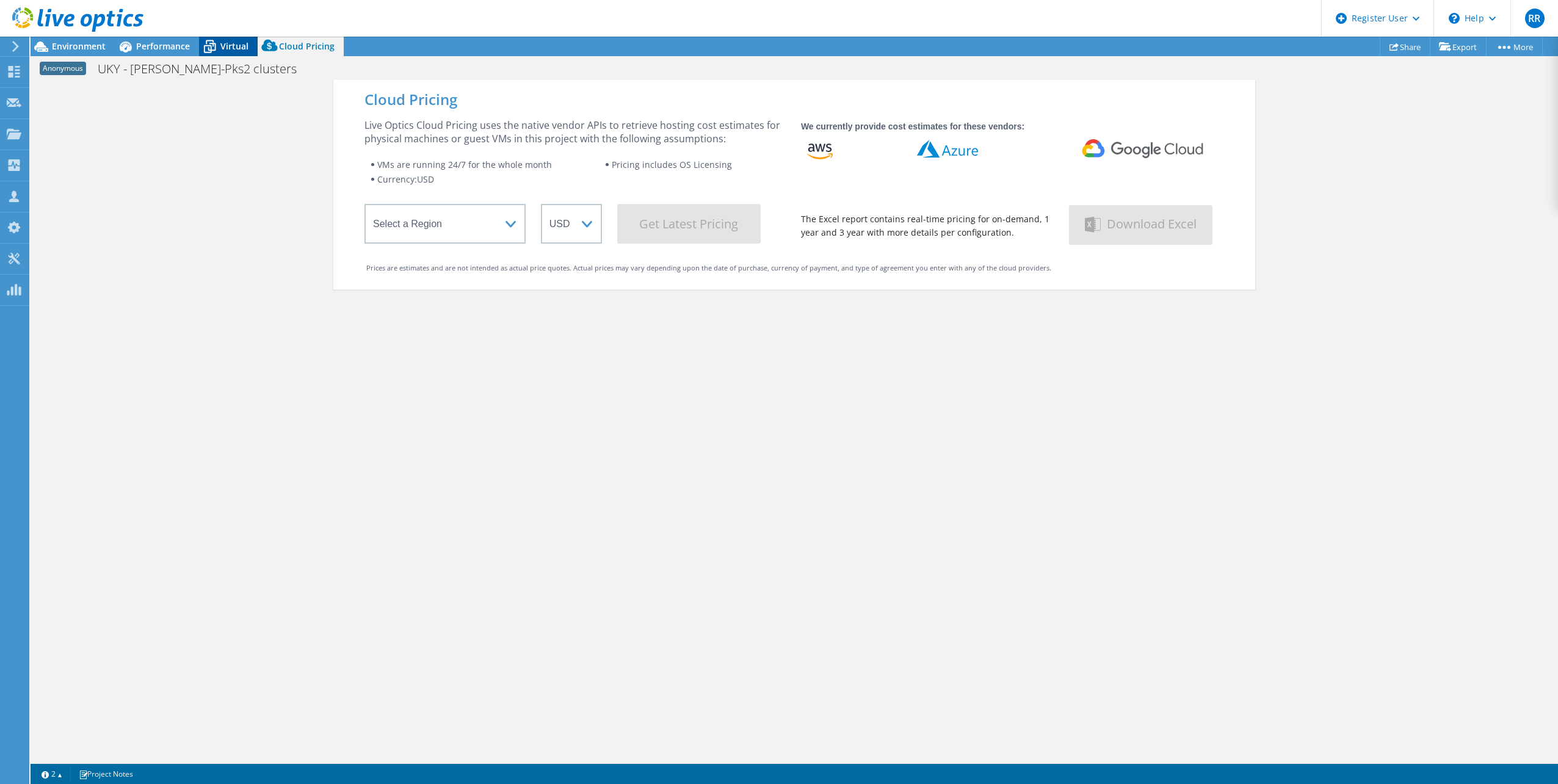
click at [219, 47] on icon at bounding box center [209, 47] width 22 height 22
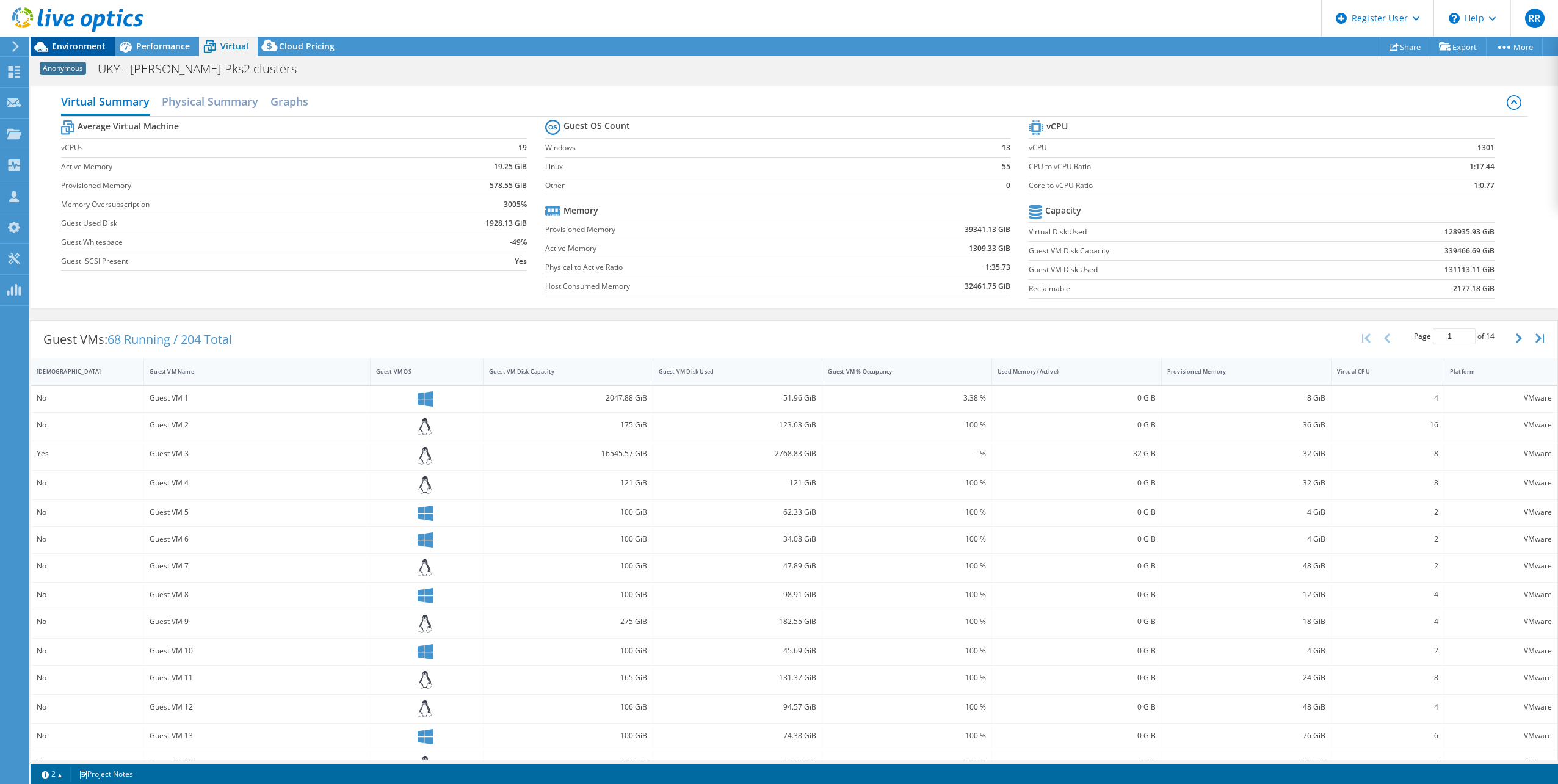
click at [73, 46] on span "Environment" at bounding box center [79, 46] width 54 height 11
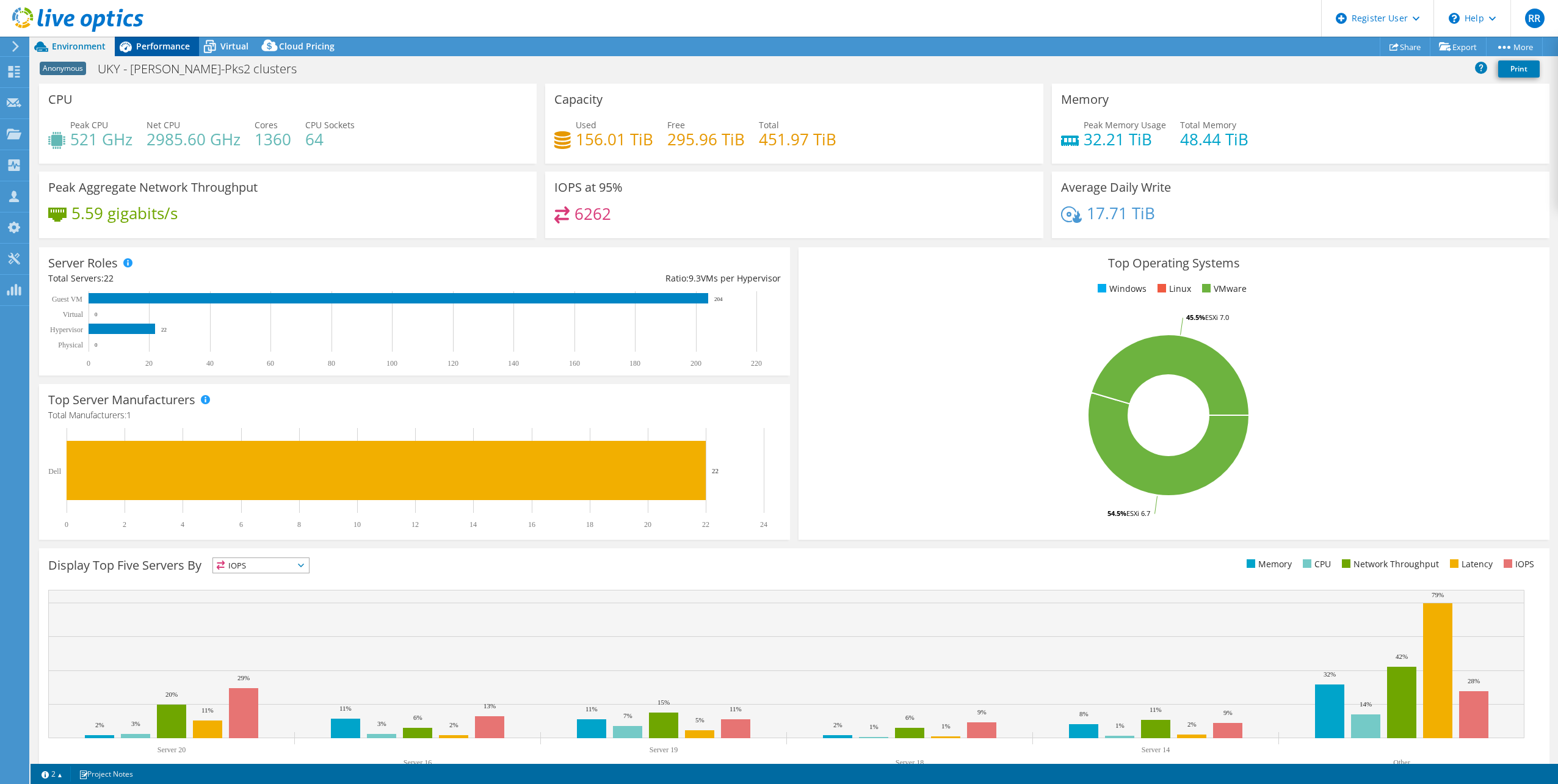
click at [165, 48] on span "Performance" at bounding box center [163, 46] width 54 height 11
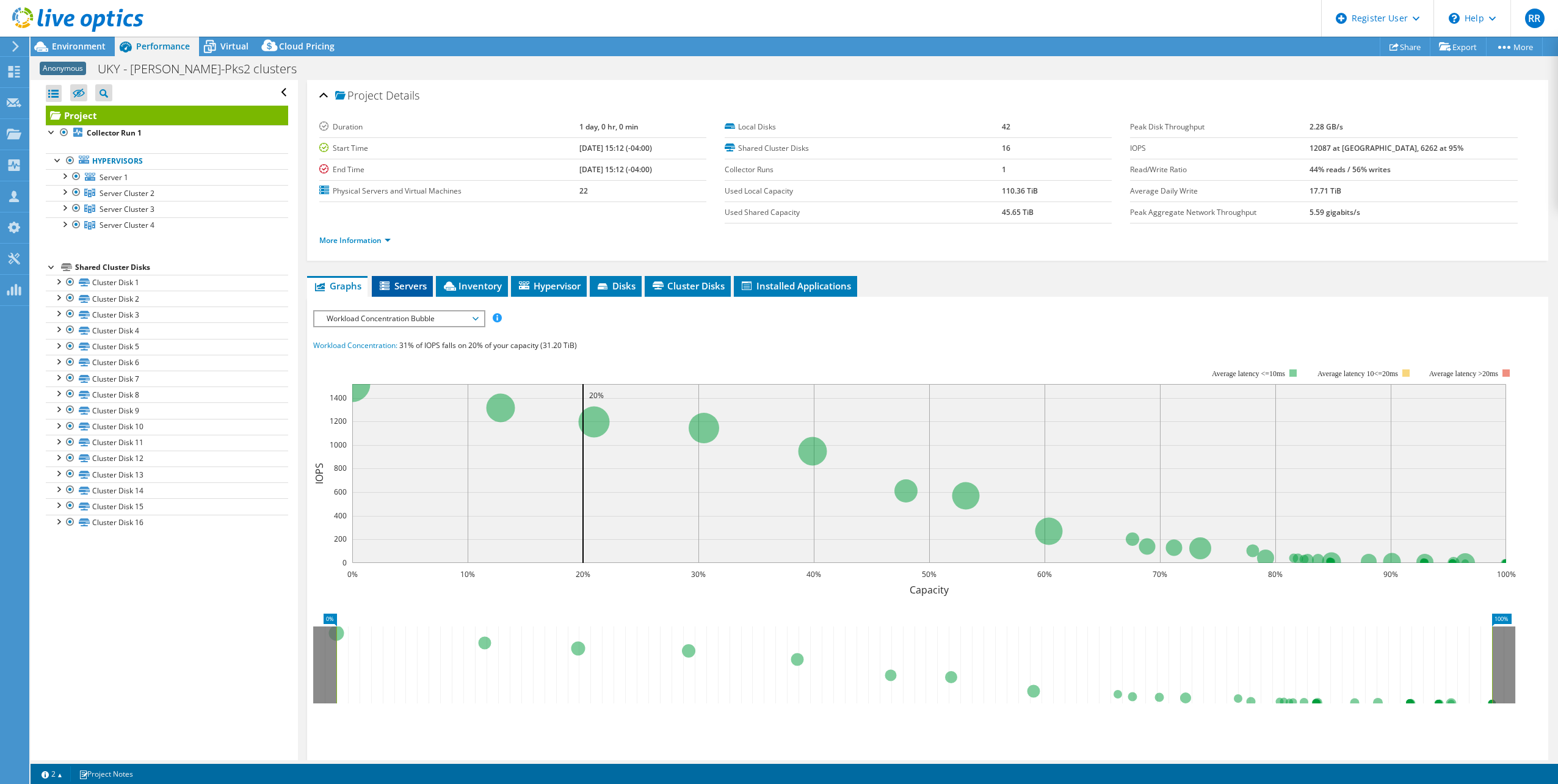
click at [416, 281] on span "Servers" at bounding box center [402, 285] width 48 height 12
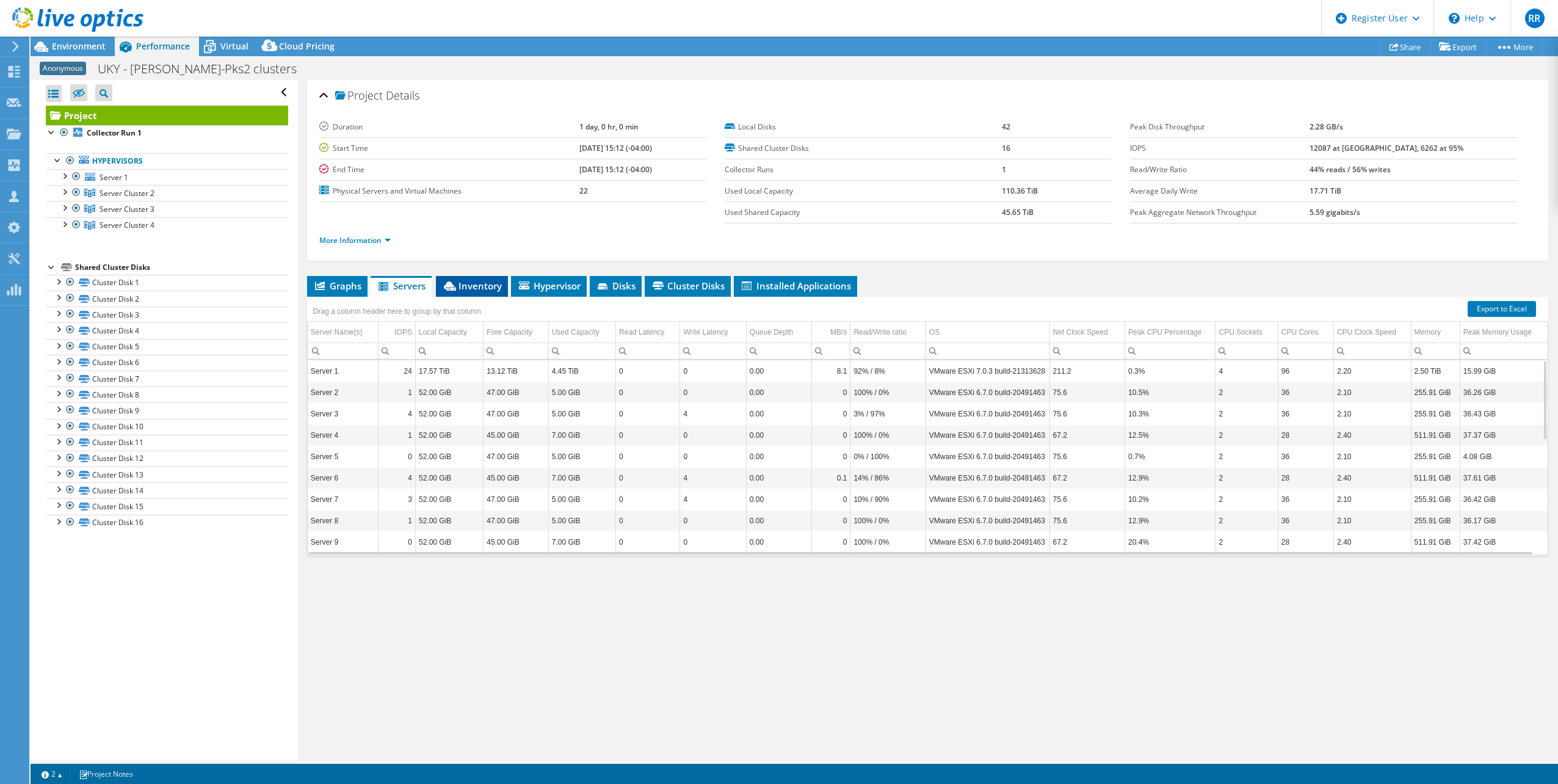
click at [484, 294] on li "Inventory" at bounding box center [471, 286] width 72 height 21
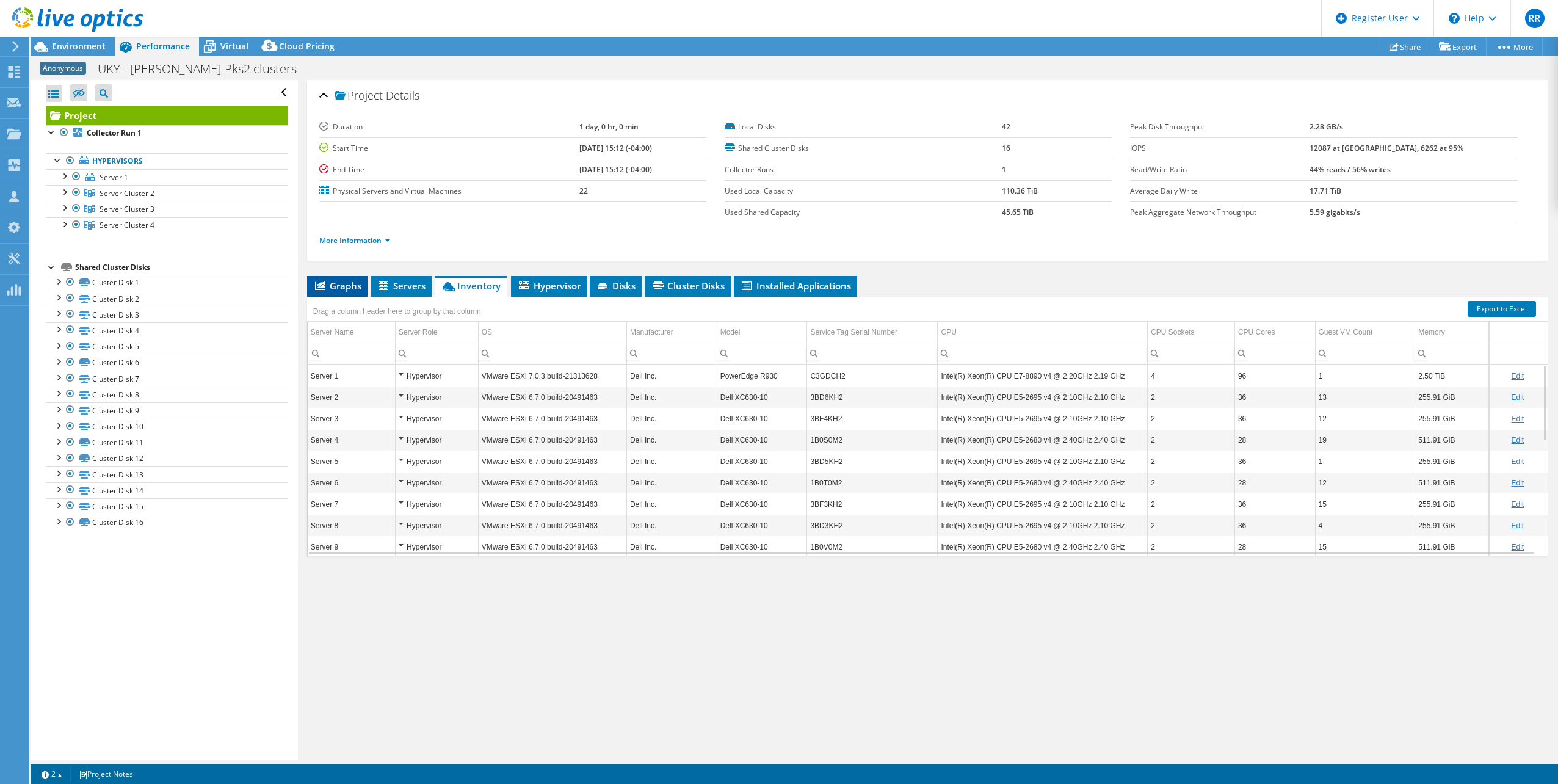
click at [340, 285] on span "Graphs" at bounding box center [337, 285] width 48 height 12
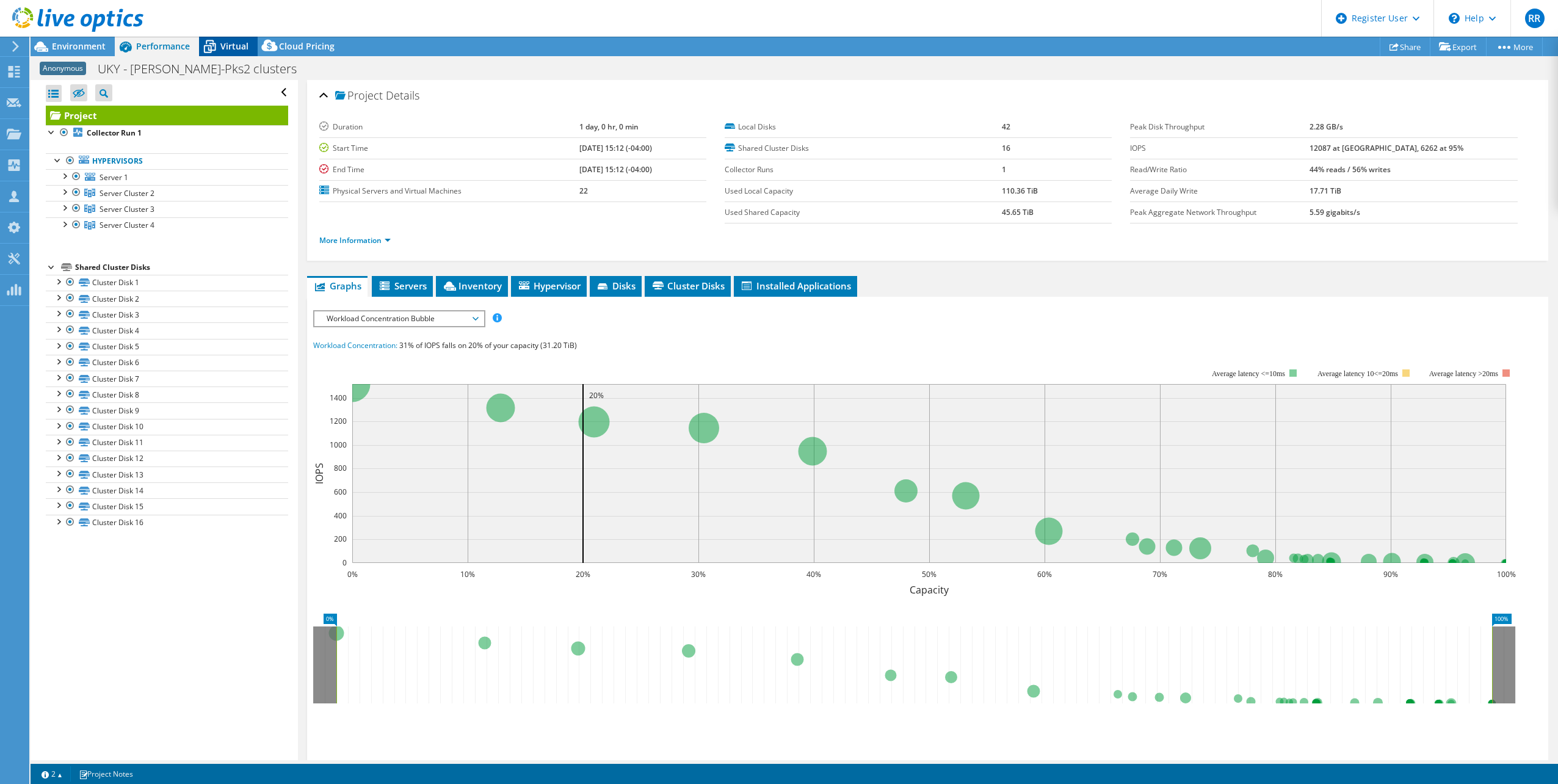
click at [230, 48] on span "Virtual" at bounding box center [234, 46] width 28 height 11
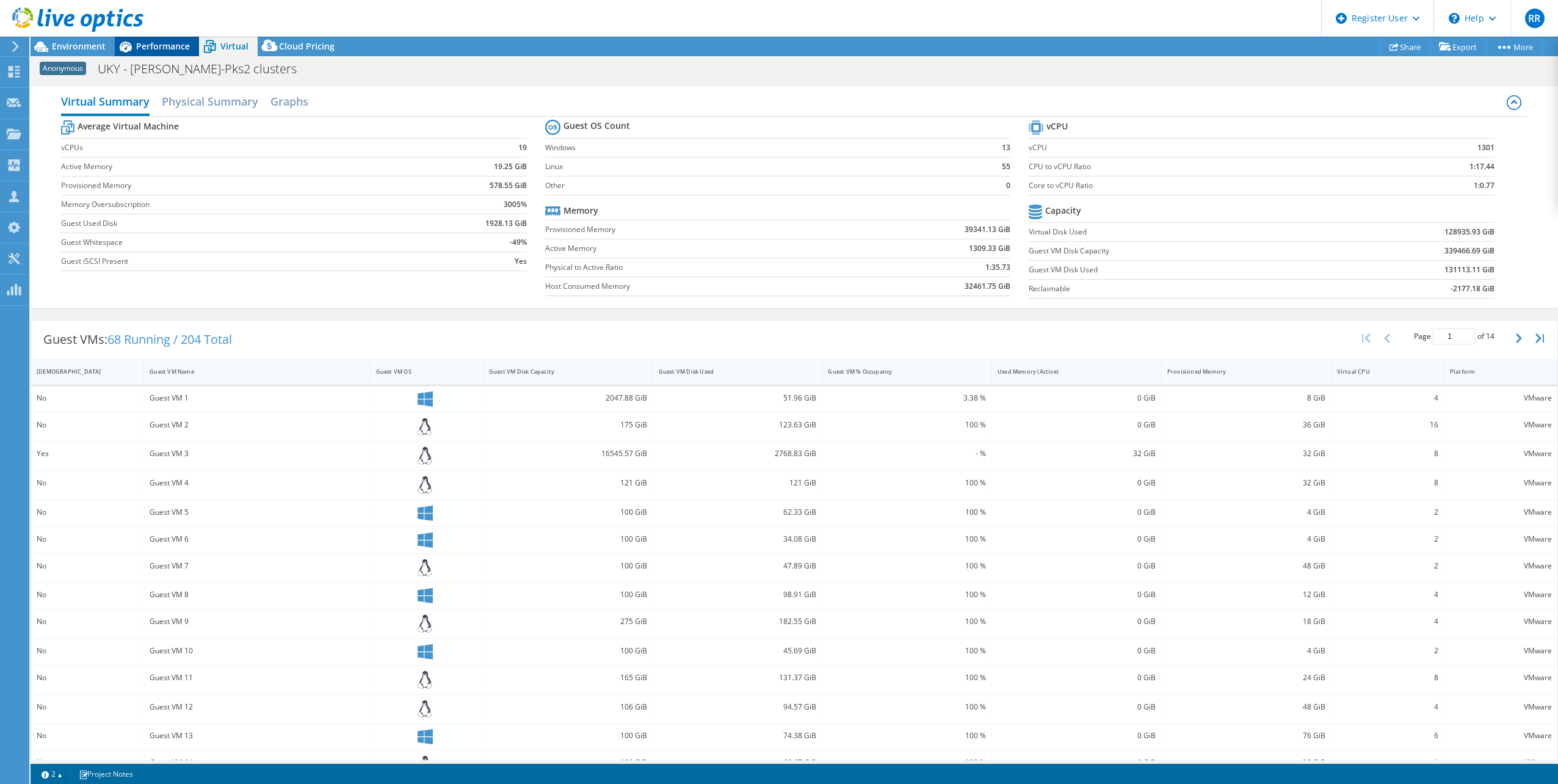
click at [154, 45] on span "Performance" at bounding box center [163, 46] width 54 height 11
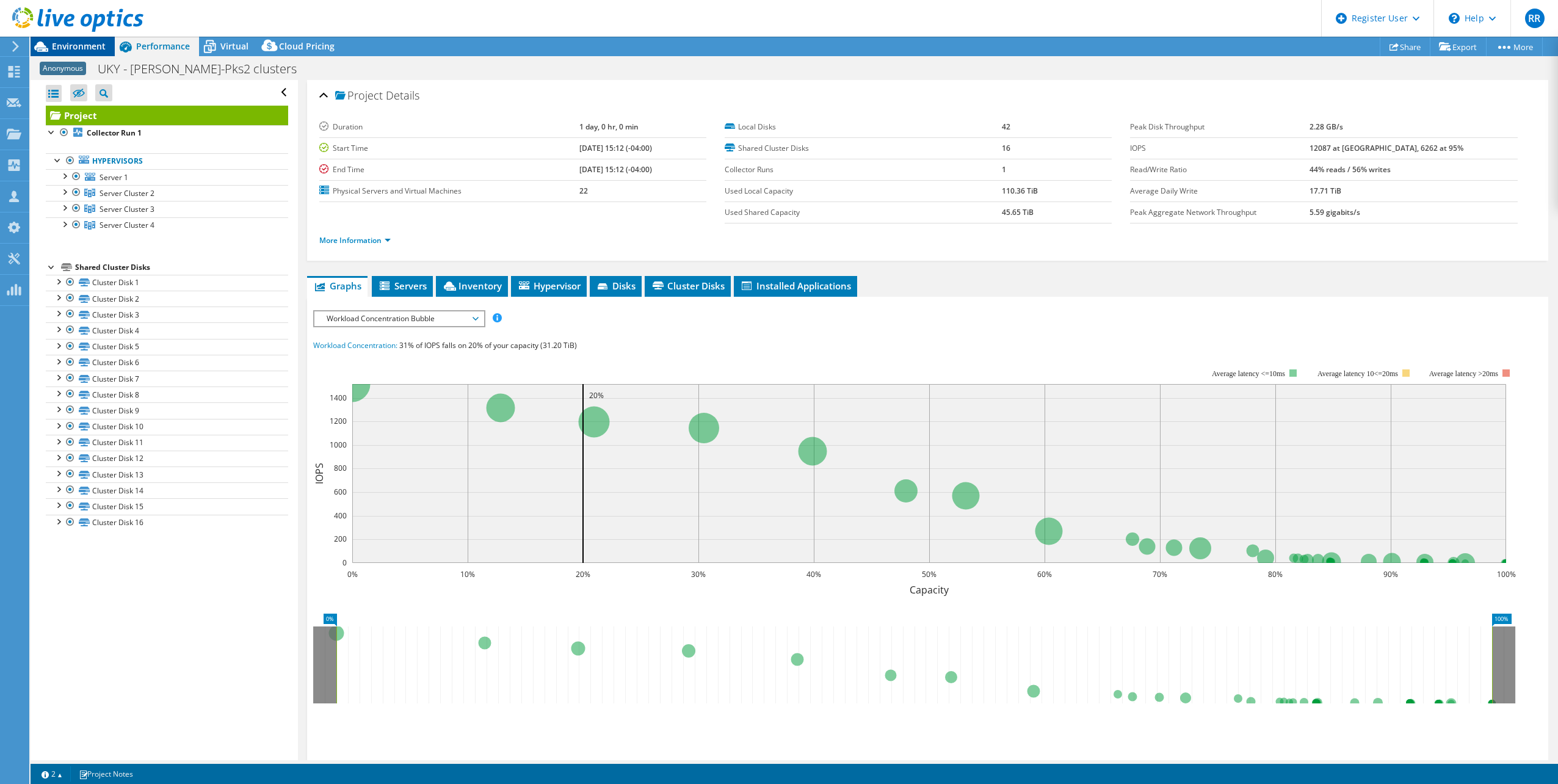
click at [61, 48] on span "Environment" at bounding box center [79, 46] width 54 height 11
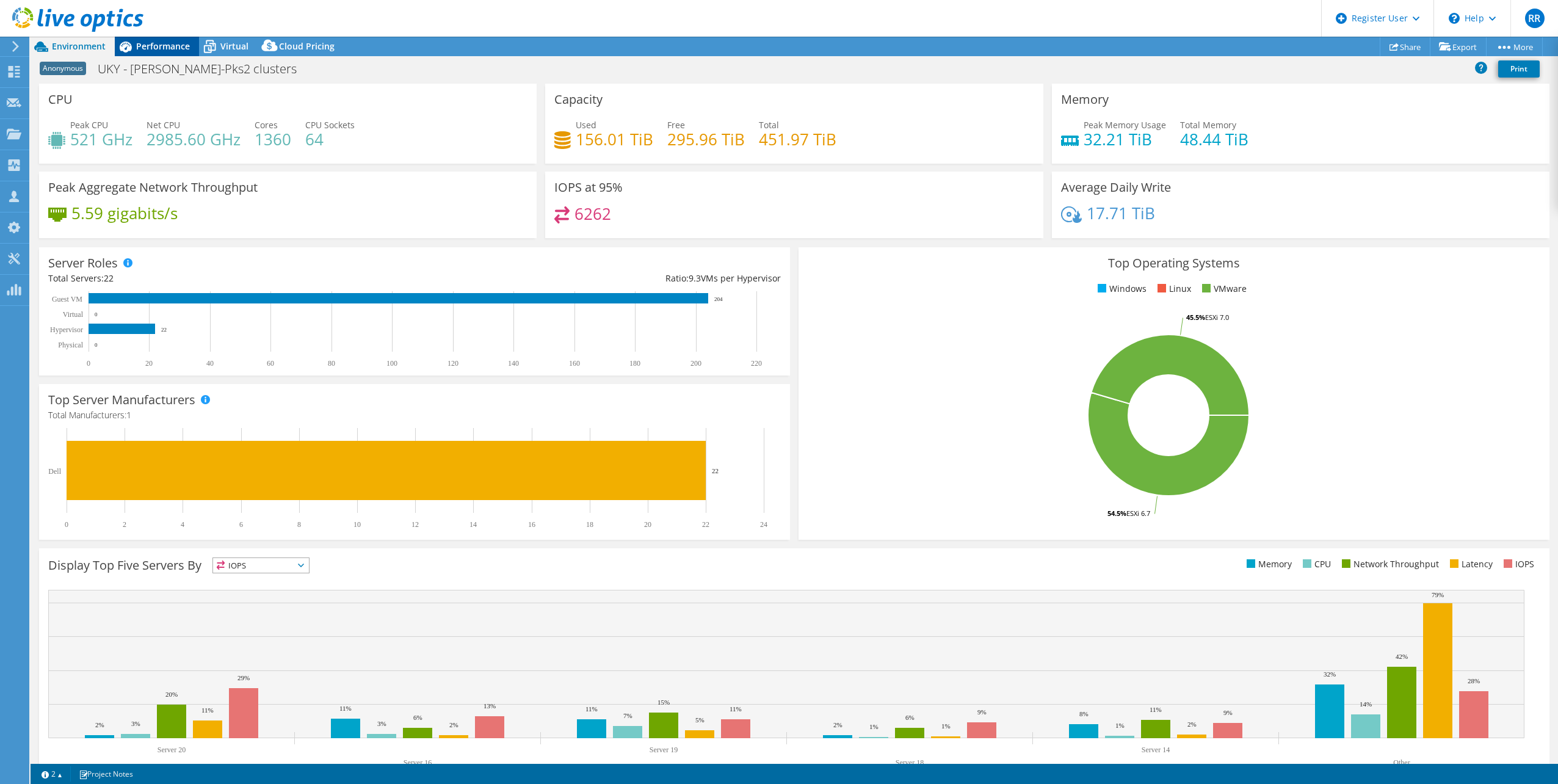
click at [153, 48] on span "Performance" at bounding box center [163, 46] width 54 height 11
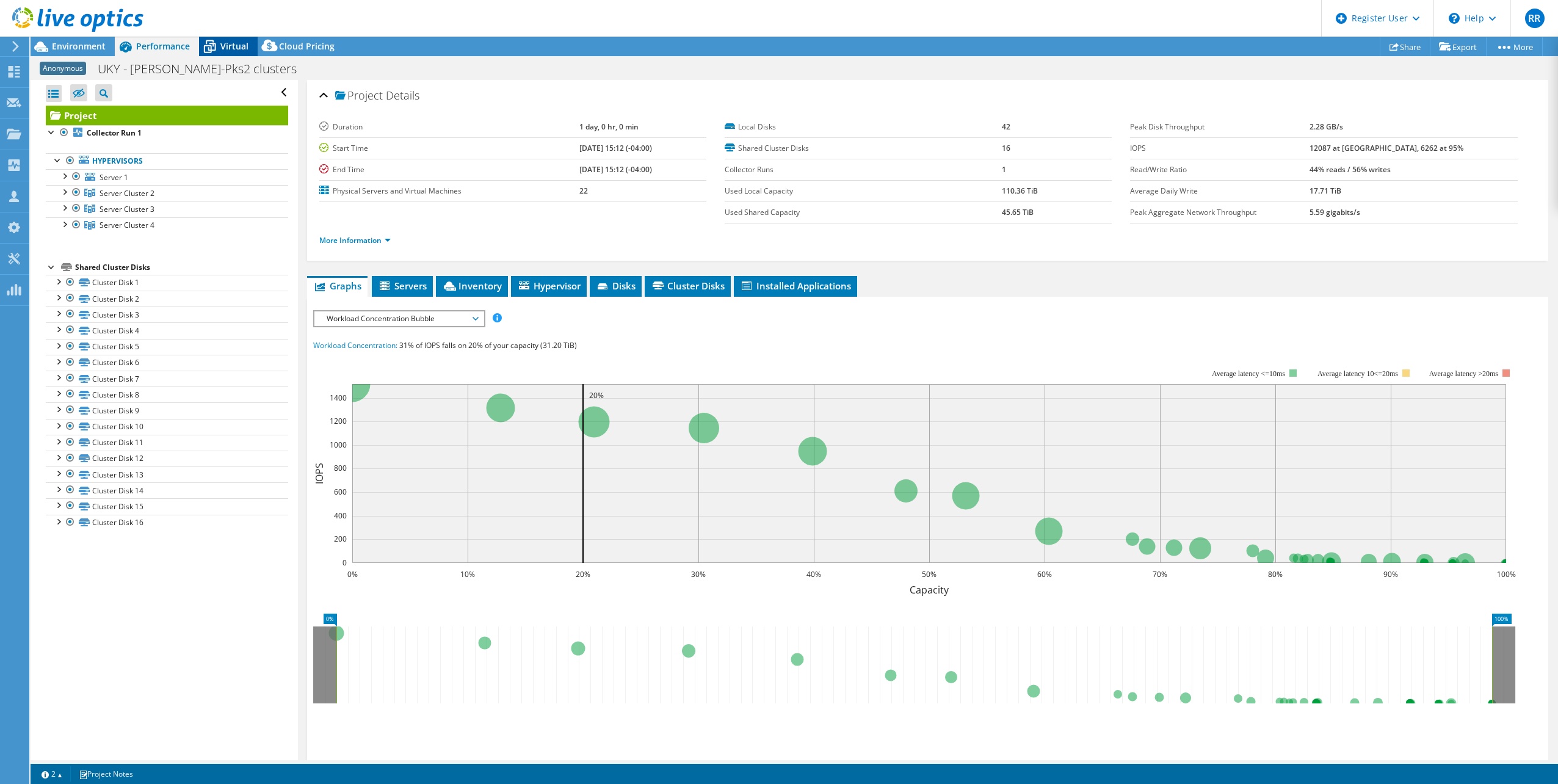
click at [230, 48] on span "Virtual" at bounding box center [234, 46] width 28 height 11
